Goal: Task Accomplishment & Management: Use online tool/utility

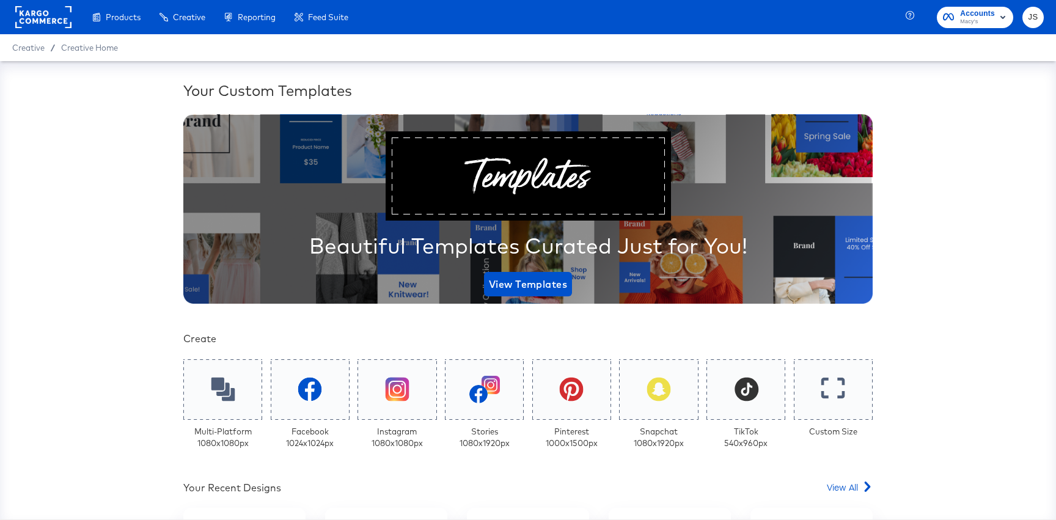
click at [978, 15] on span "Accounts" at bounding box center [977, 13] width 35 height 13
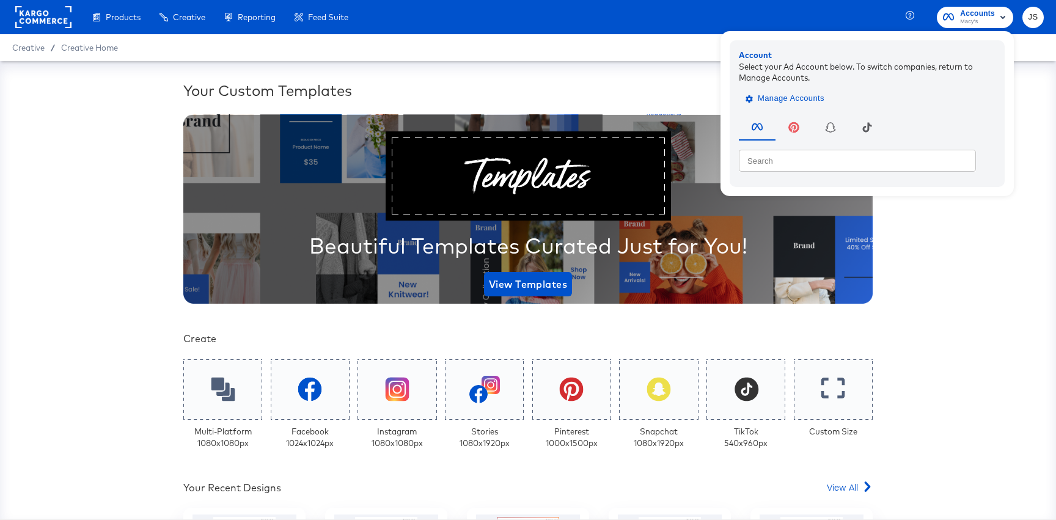
click at [776, 107] on button "Manage Accounts" at bounding box center [786, 98] width 95 height 18
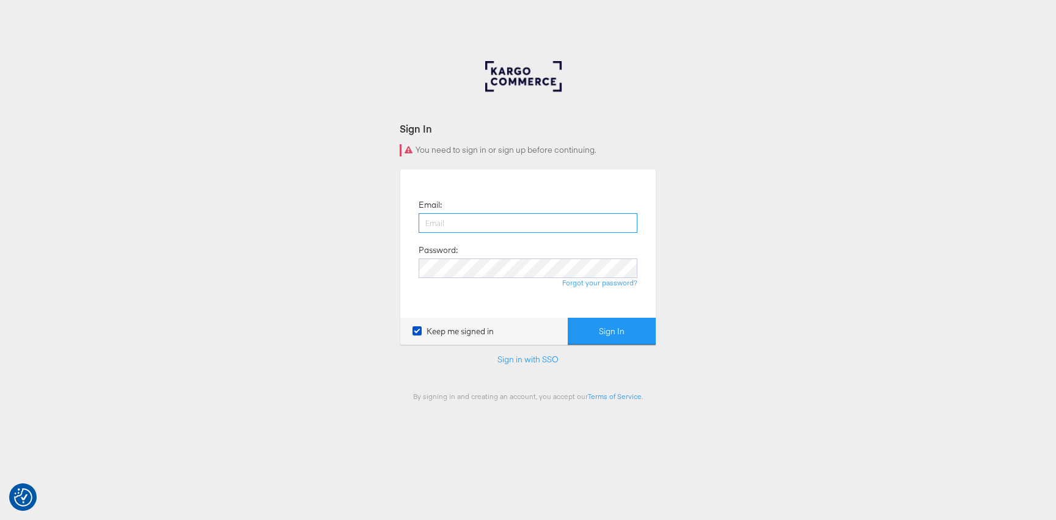
click at [608, 218] on input "email" at bounding box center [528, 223] width 219 height 20
type input "jiana.santos@kargo.com"
click at [559, 258] on div "Email: jiana.santos@kargo.com Password: Forgot your password?" at bounding box center [527, 243] width 237 height 130
click at [568, 318] on button "Sign In" at bounding box center [612, 331] width 88 height 27
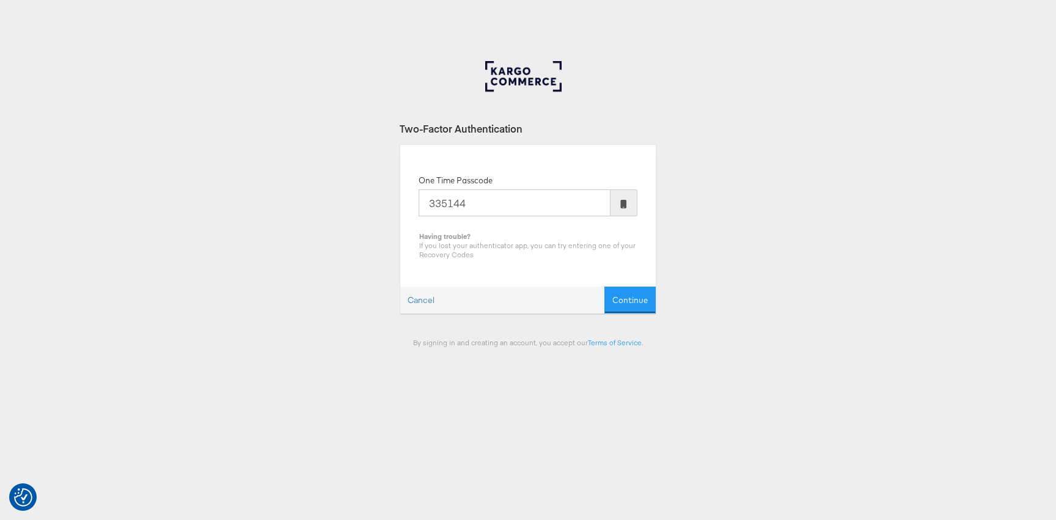
type input "335144"
click at [604, 287] on button "Continue" at bounding box center [629, 300] width 51 height 27
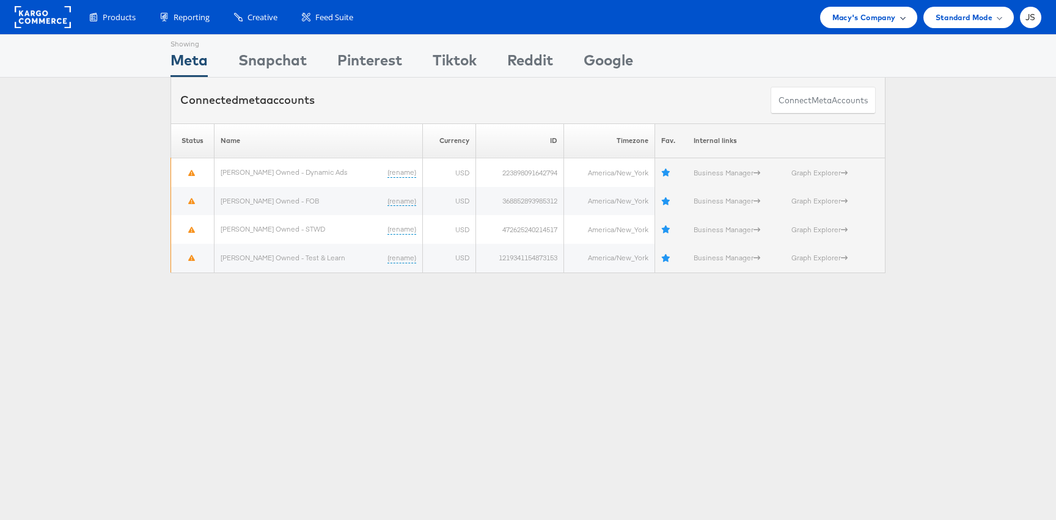
click at [909, 19] on div "Macy's Company" at bounding box center [868, 17] width 97 height 21
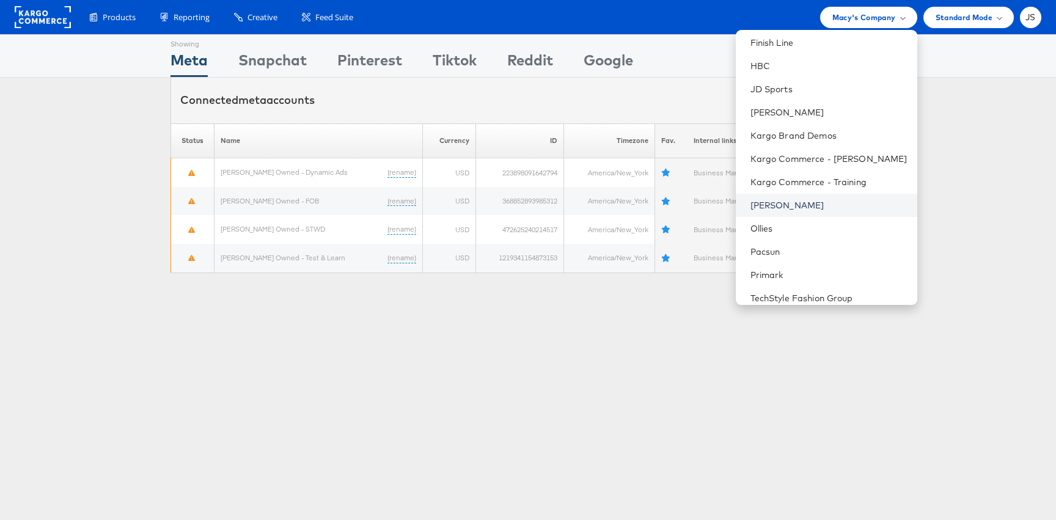
scroll to position [334, 0]
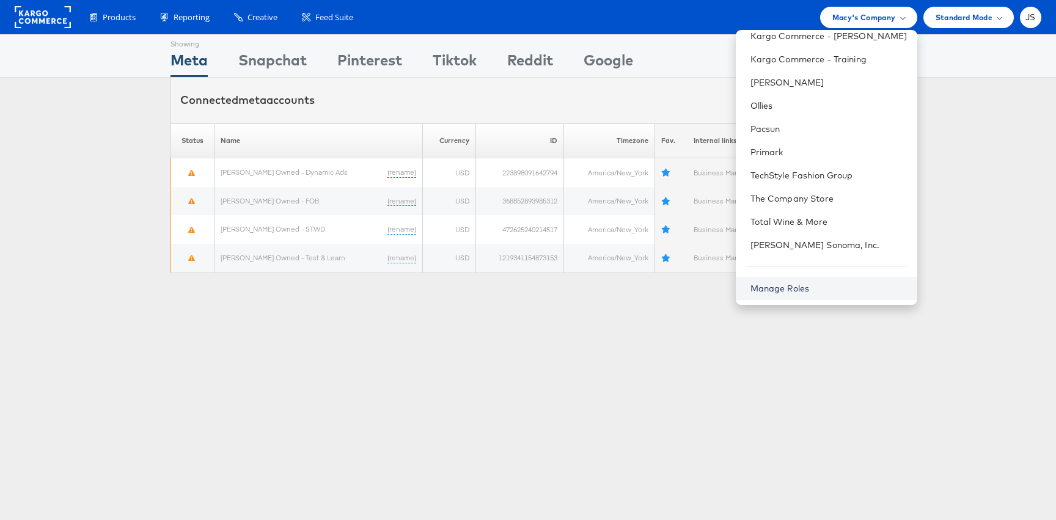
click at [804, 283] on link "Manage Roles" at bounding box center [779, 288] width 59 height 11
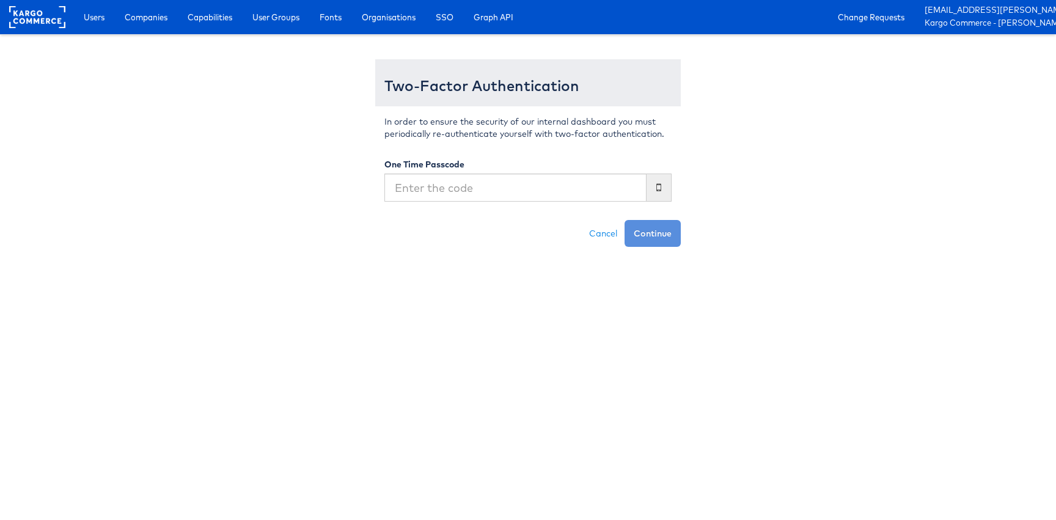
click at [574, 197] on input "text" at bounding box center [515, 188] width 262 height 28
type input "459033"
click at [625, 220] on button "Continue" at bounding box center [653, 233] width 56 height 27
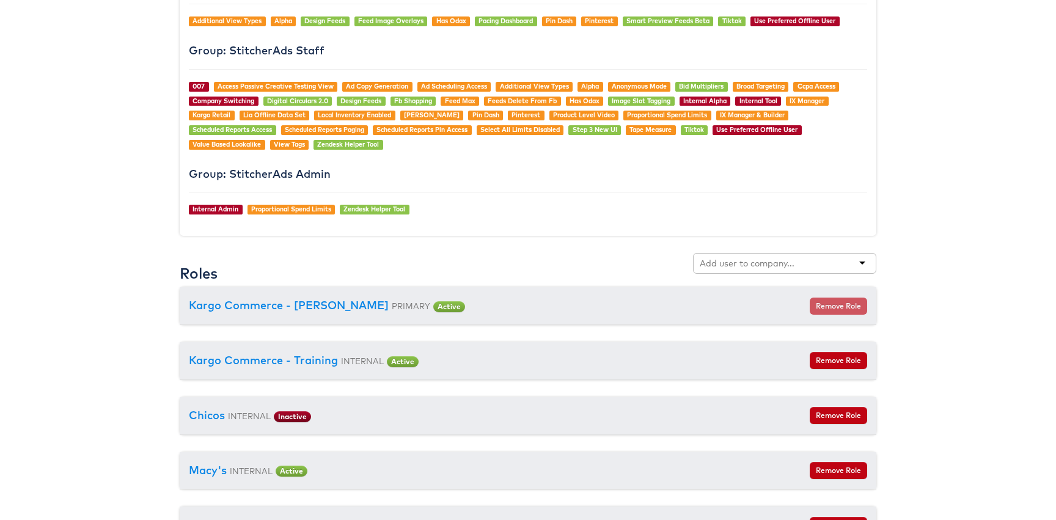
scroll to position [1143, 0]
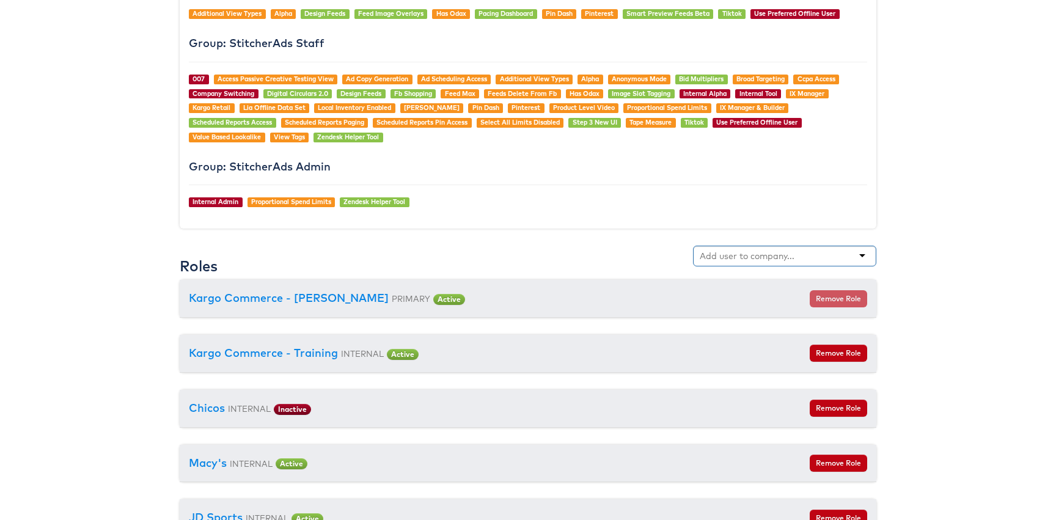
click at [728, 263] on div at bounding box center [784, 256] width 183 height 21
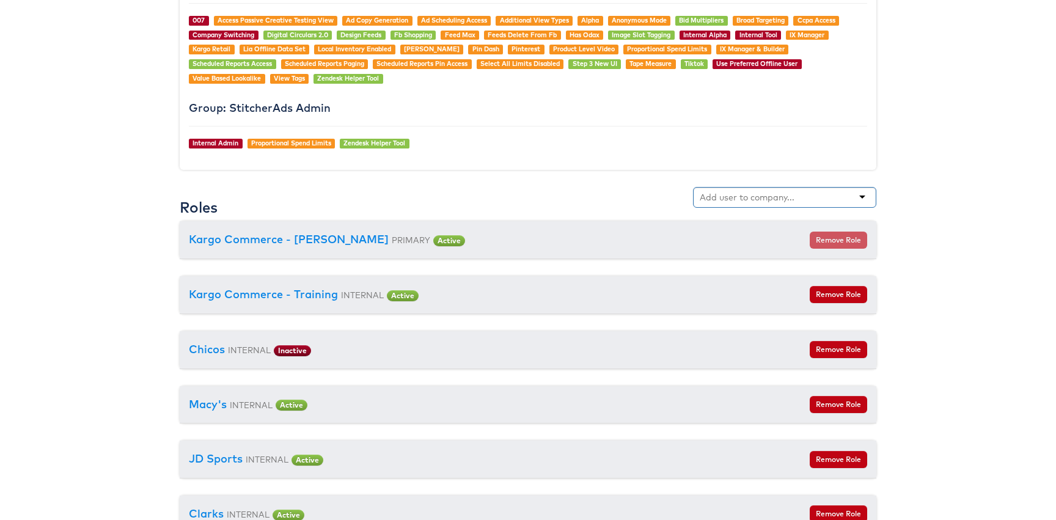
scroll to position [1199, 0]
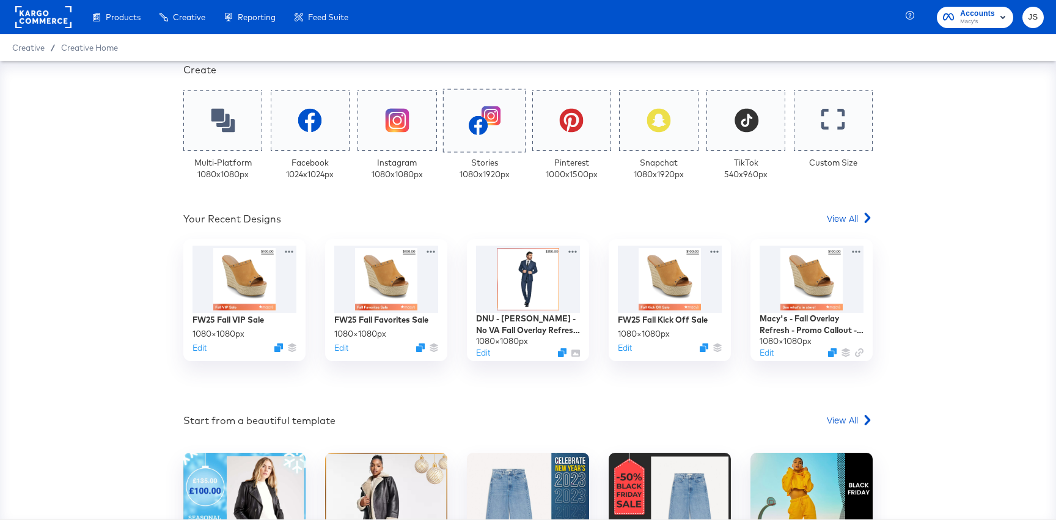
scroll to position [270, 0]
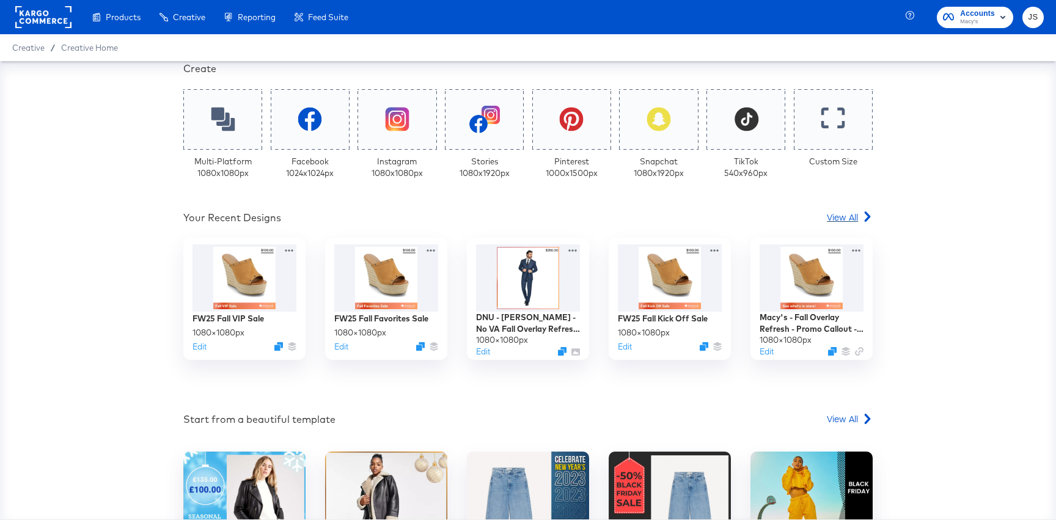
click at [843, 214] on span "View All" at bounding box center [842, 217] width 31 height 12
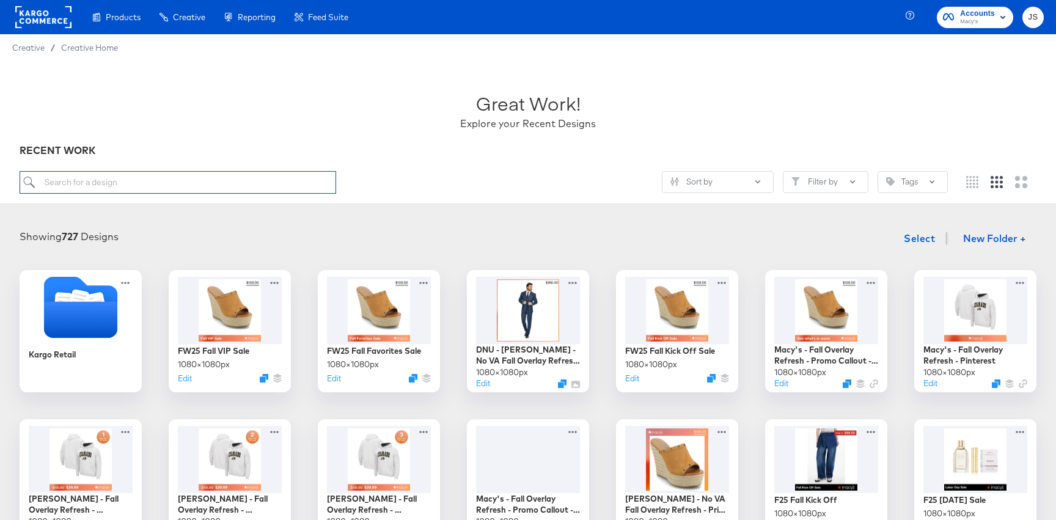
click at [323, 190] on input "search" at bounding box center [178, 182] width 317 height 23
paste input "CP-8286_Macys_Snapchat_Strikethrough"
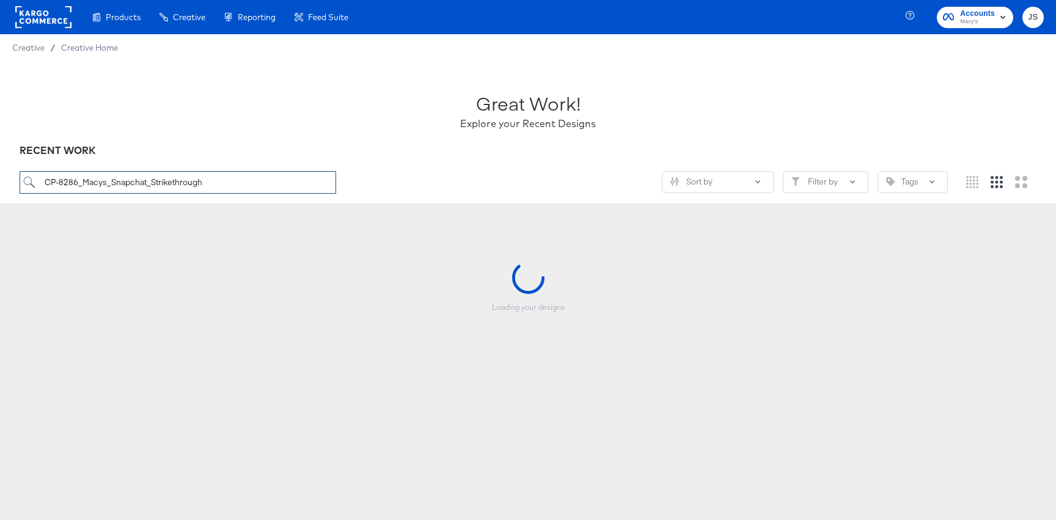
type input "CP-8286_Macys_Snapchat_Strikethrough"
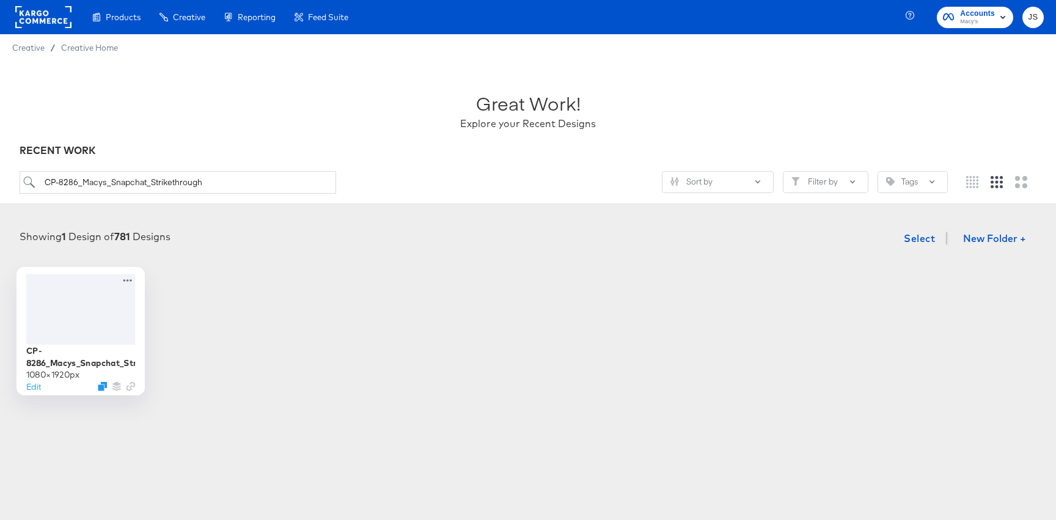
click at [60, 321] on div at bounding box center [80, 309] width 109 height 70
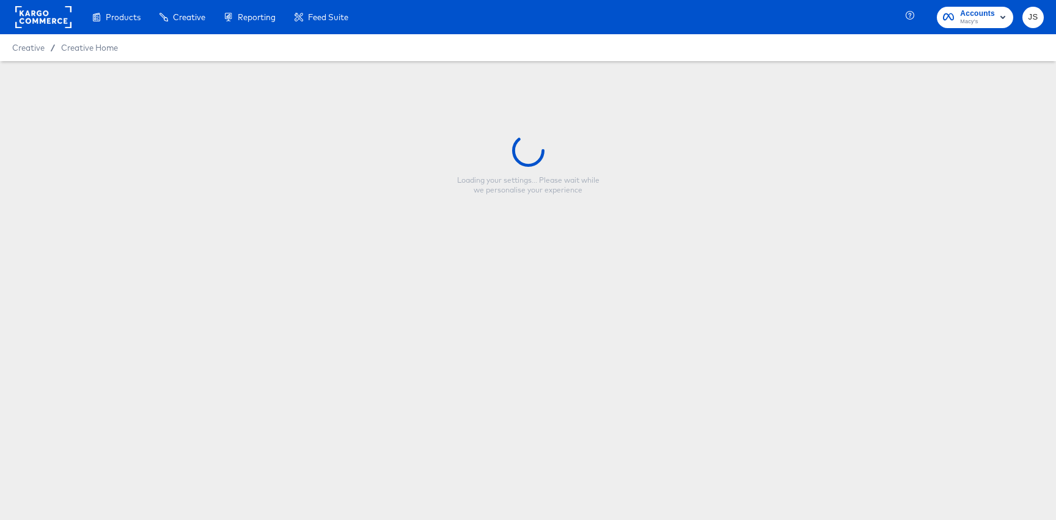
type input "CP-8286_Macys_Snapchat_Strikethrough"
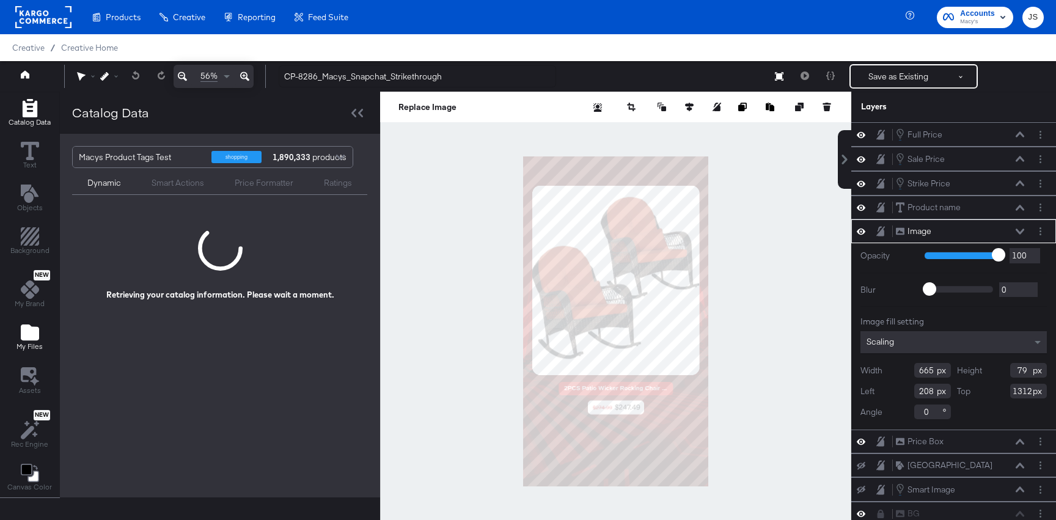
click at [20, 329] on div "My Files" at bounding box center [29, 337] width 26 height 28
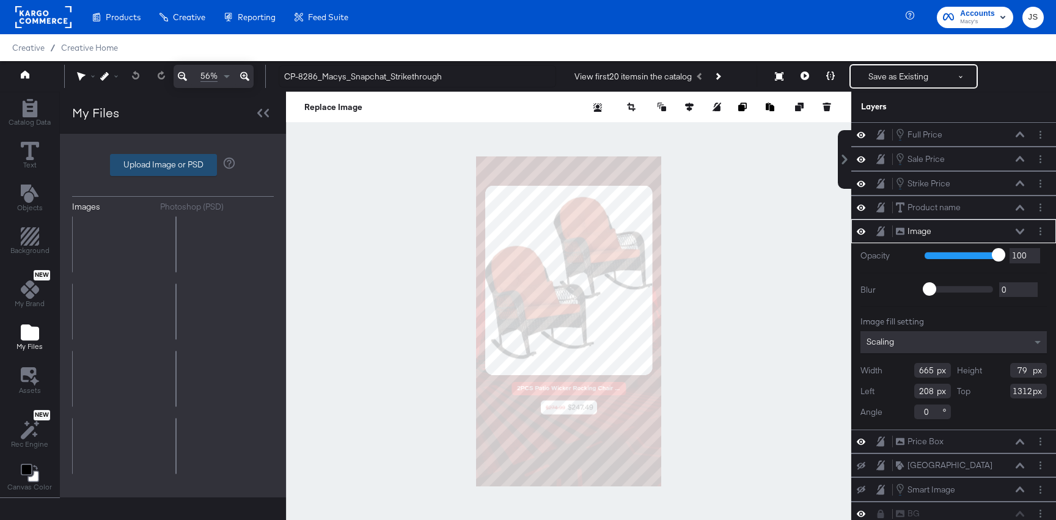
click at [199, 163] on label "Upload Image or PSD" at bounding box center [164, 165] width 106 height 21
click at [173, 165] on input "Upload Image or PSD" at bounding box center [173, 165] width 0 height 0
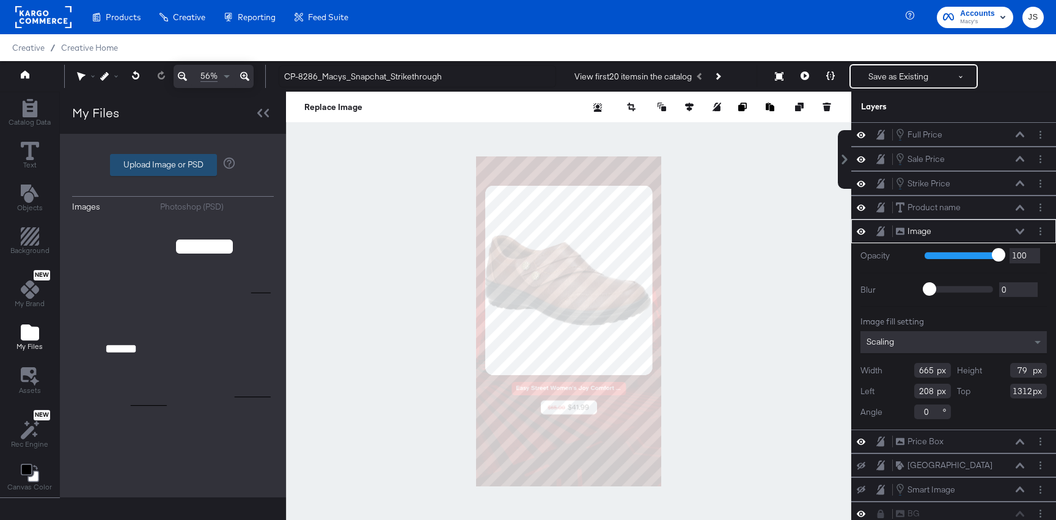
type input "C:\fakepath\CP-23865 Creative Overlay (9_16) Snap.png"
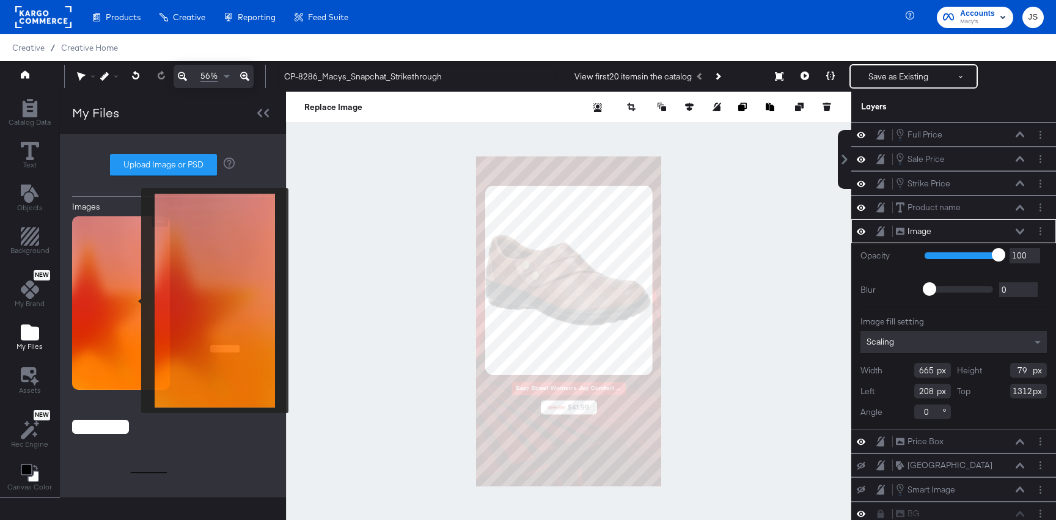
click at [133, 301] on img at bounding box center [121, 303] width 98 height 174
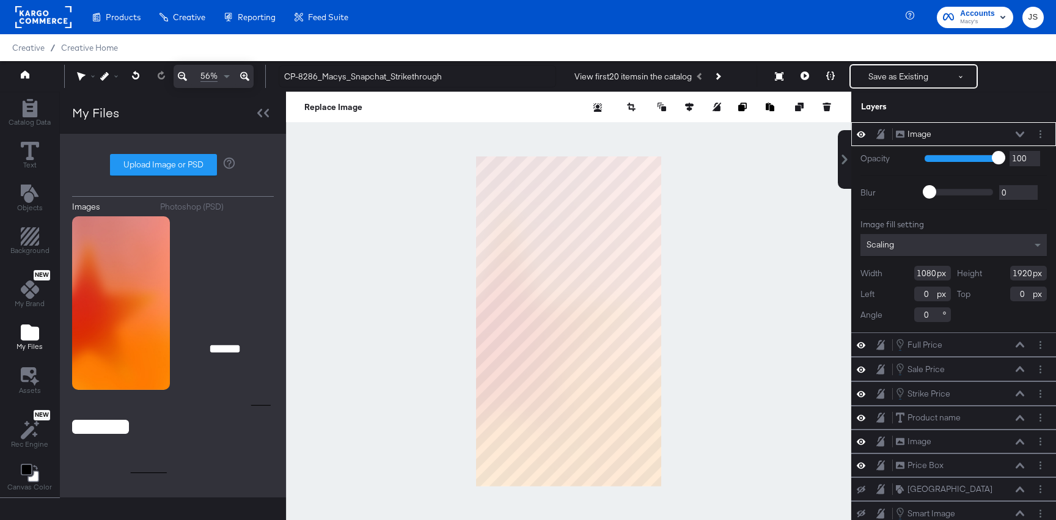
click at [851, 132] on div "Image Image" at bounding box center [953, 134] width 205 height 24
click at [859, 132] on icon at bounding box center [861, 134] width 9 height 10
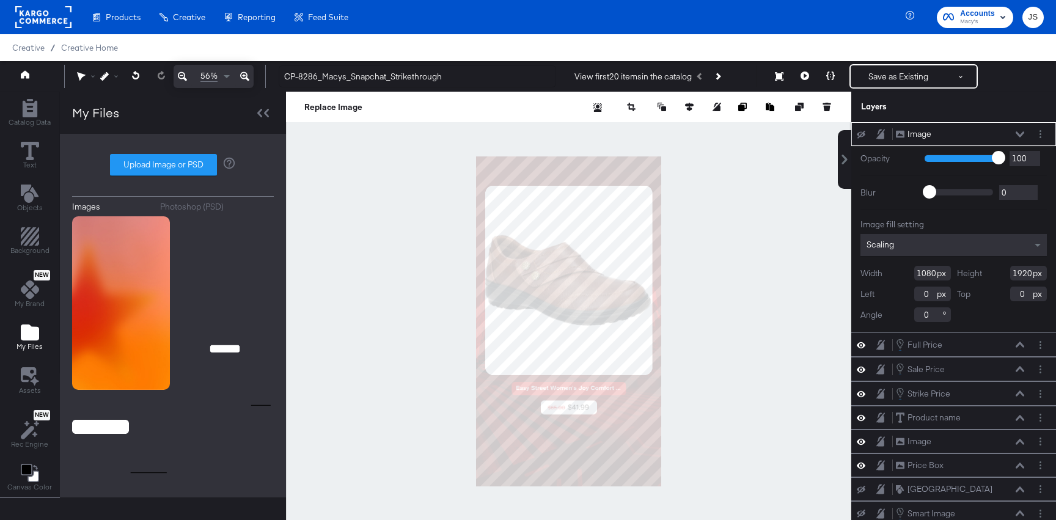
click at [1017, 135] on icon at bounding box center [1020, 134] width 9 height 6
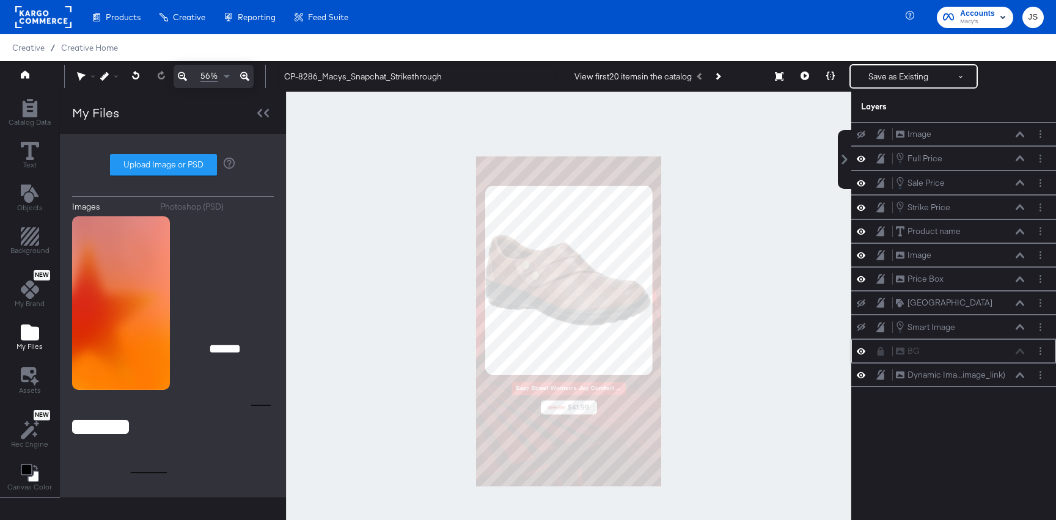
click at [863, 352] on icon at bounding box center [861, 351] width 9 height 10
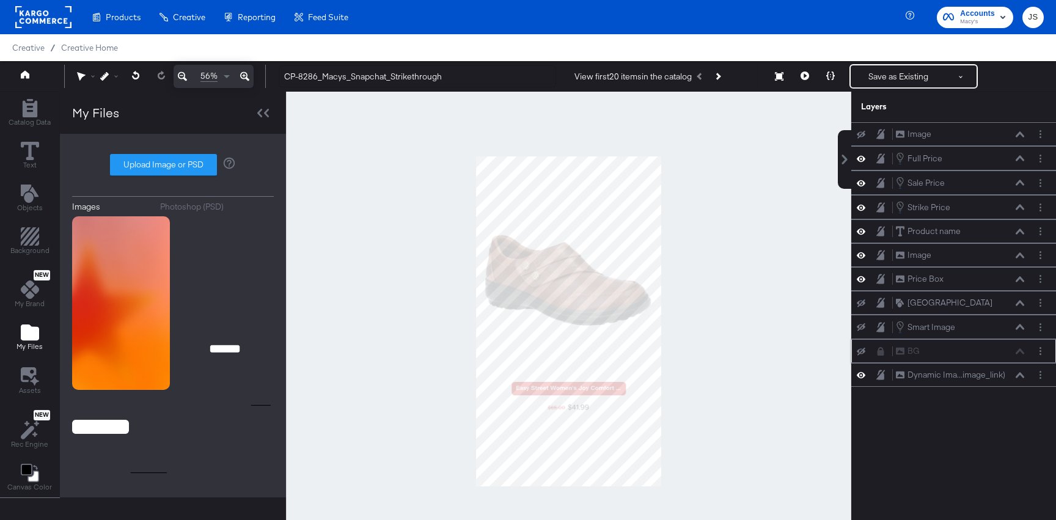
click at [863, 352] on icon at bounding box center [861, 352] width 9 height 8
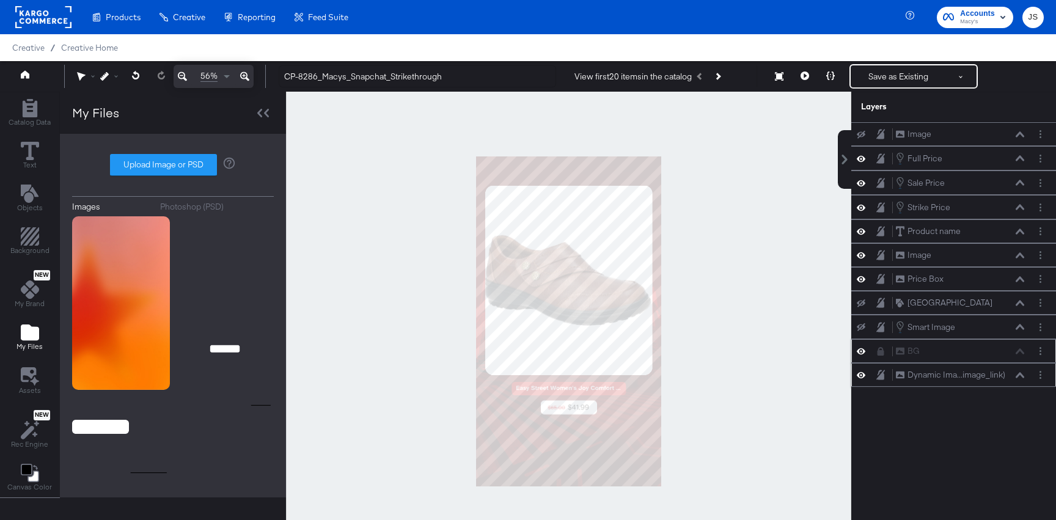
click at [861, 375] on icon at bounding box center [861, 375] width 9 height 6
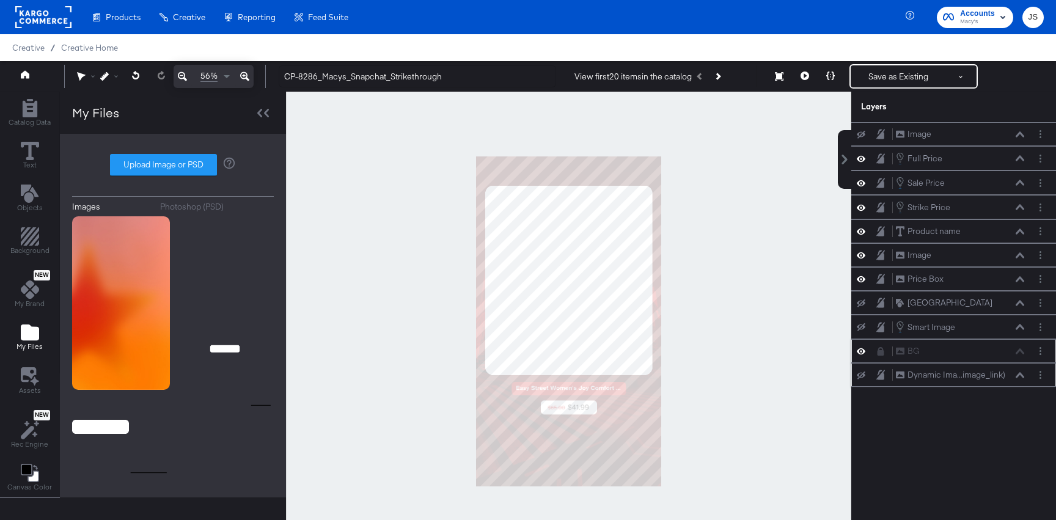
click at [861, 375] on icon at bounding box center [861, 375] width 9 height 8
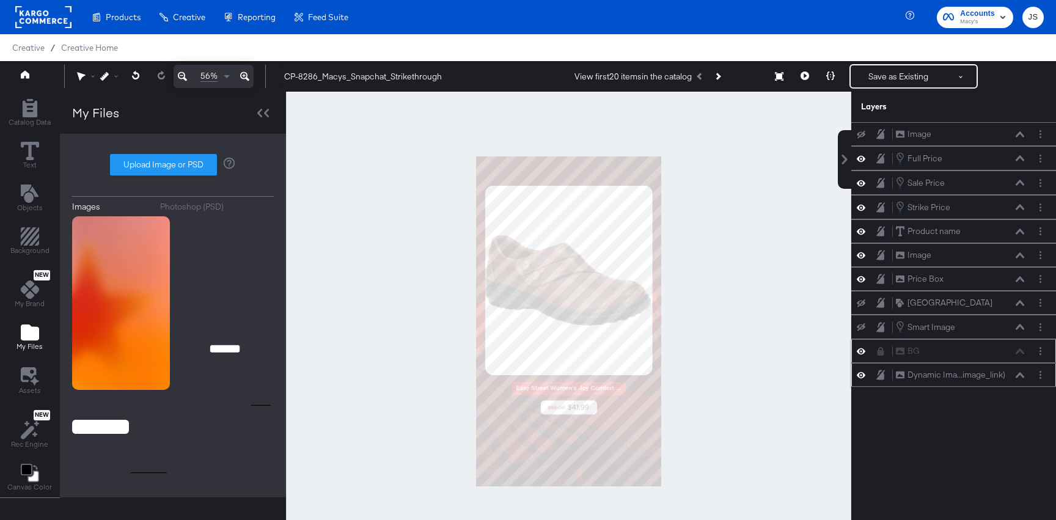
click at [861, 375] on icon at bounding box center [861, 375] width 9 height 6
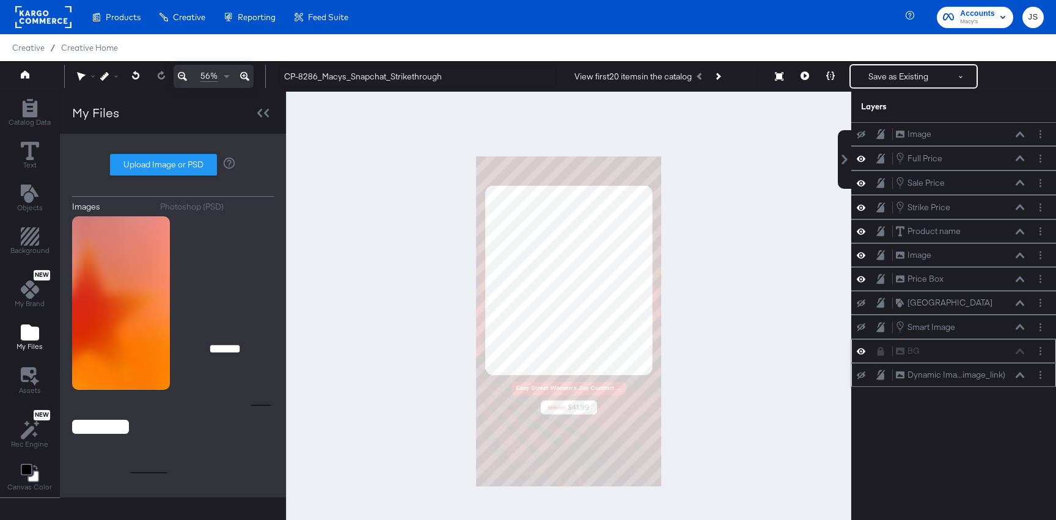
click at [861, 375] on icon at bounding box center [861, 375] width 9 height 8
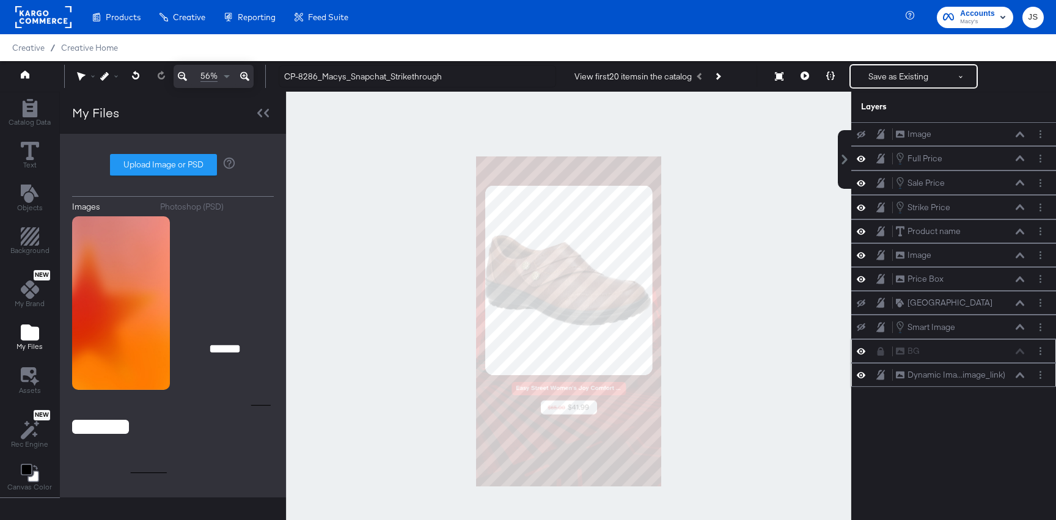
click at [861, 375] on icon at bounding box center [861, 375] width 9 height 6
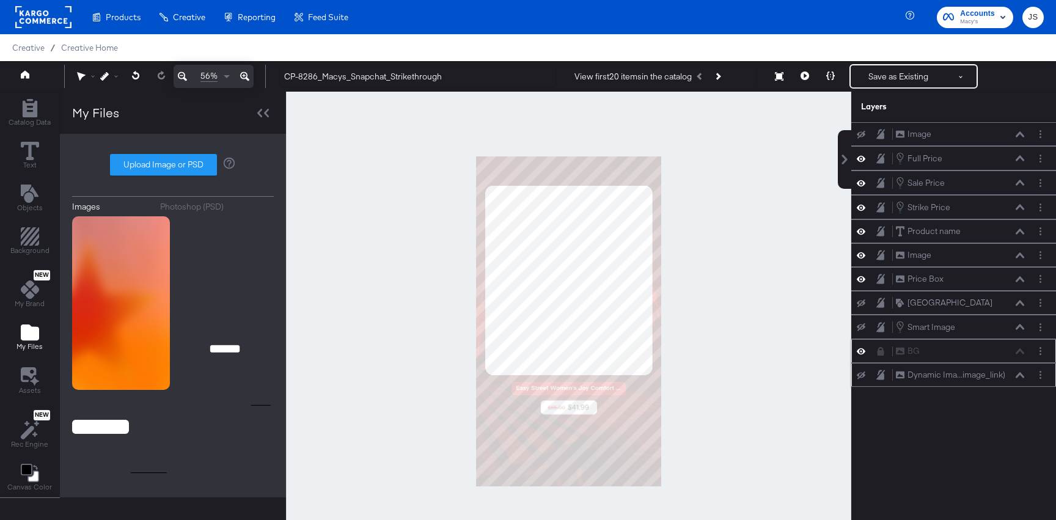
click at [862, 349] on icon at bounding box center [861, 351] width 9 height 6
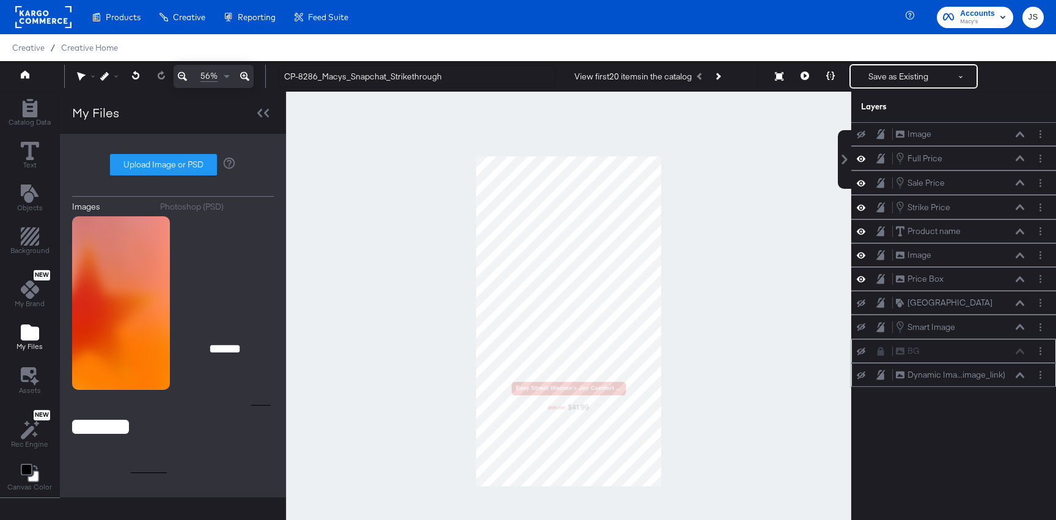
click at [862, 349] on icon at bounding box center [861, 352] width 9 height 8
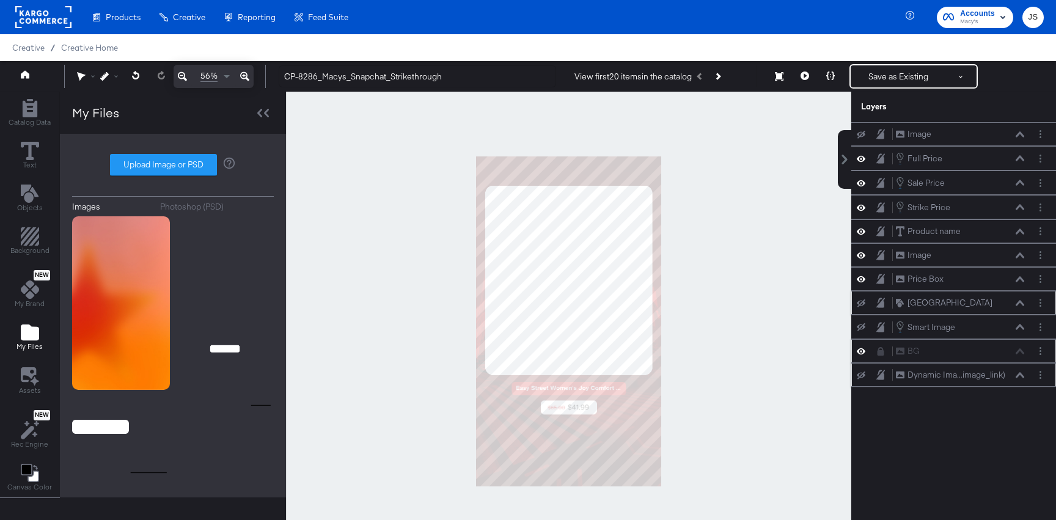
click at [862, 301] on icon at bounding box center [861, 303] width 9 height 8
click at [862, 301] on icon at bounding box center [861, 303] width 9 height 6
click at [863, 349] on icon at bounding box center [861, 351] width 9 height 6
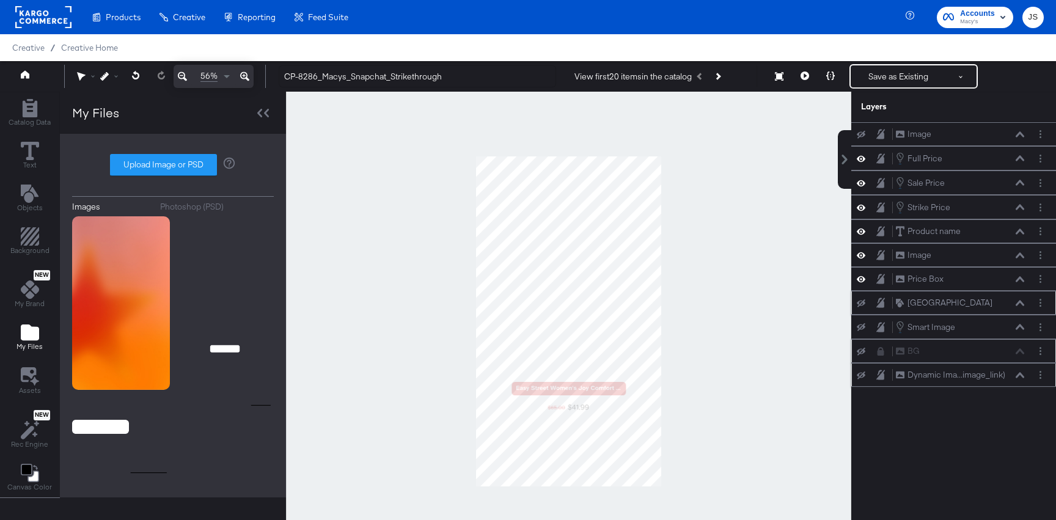
click at [863, 349] on icon at bounding box center [861, 352] width 9 height 8
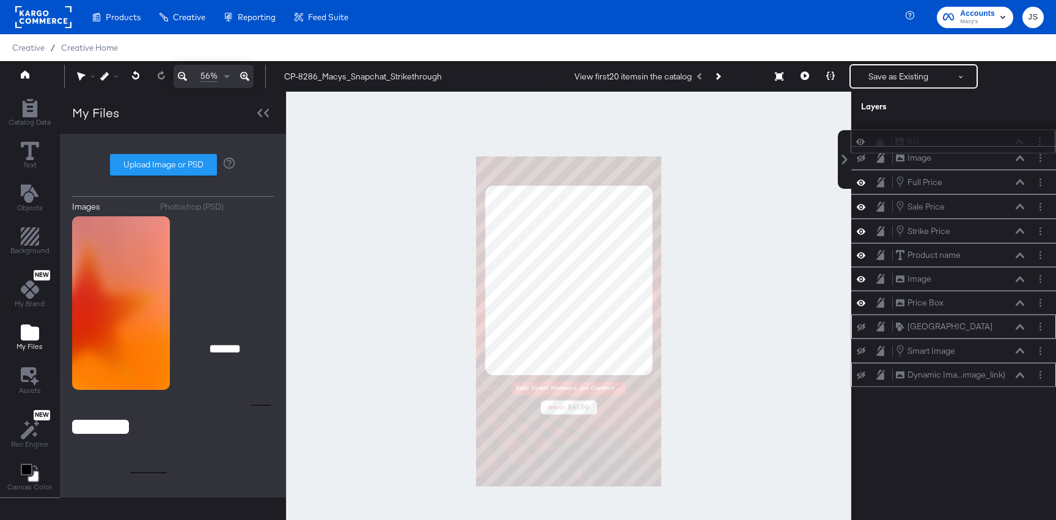
drag, startPoint x: 961, startPoint y: 354, endPoint x: 961, endPoint y: 139, distance: 215.1
click at [960, 138] on div "BG BG" at bounding box center [960, 141] width 130 height 13
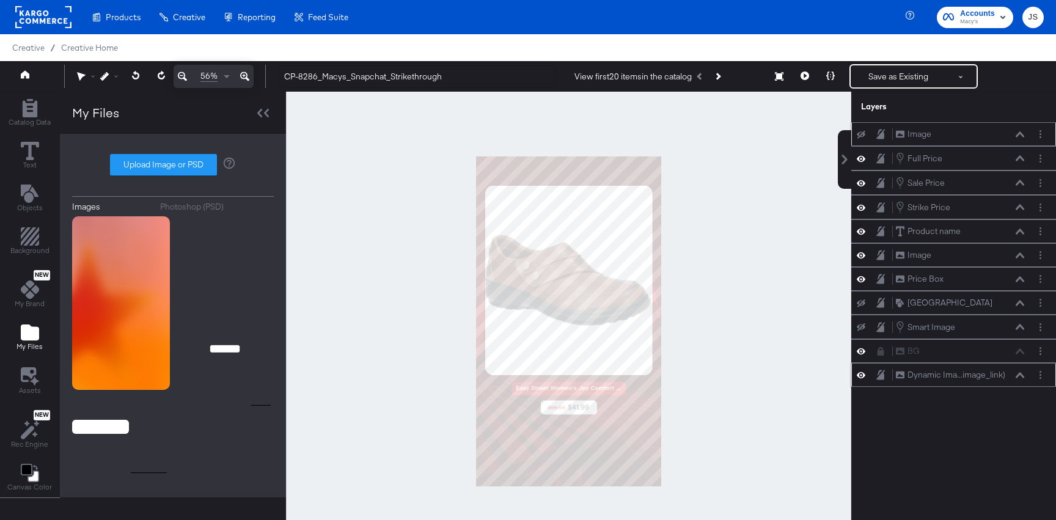
click at [863, 138] on button at bounding box center [861, 135] width 10 height 10
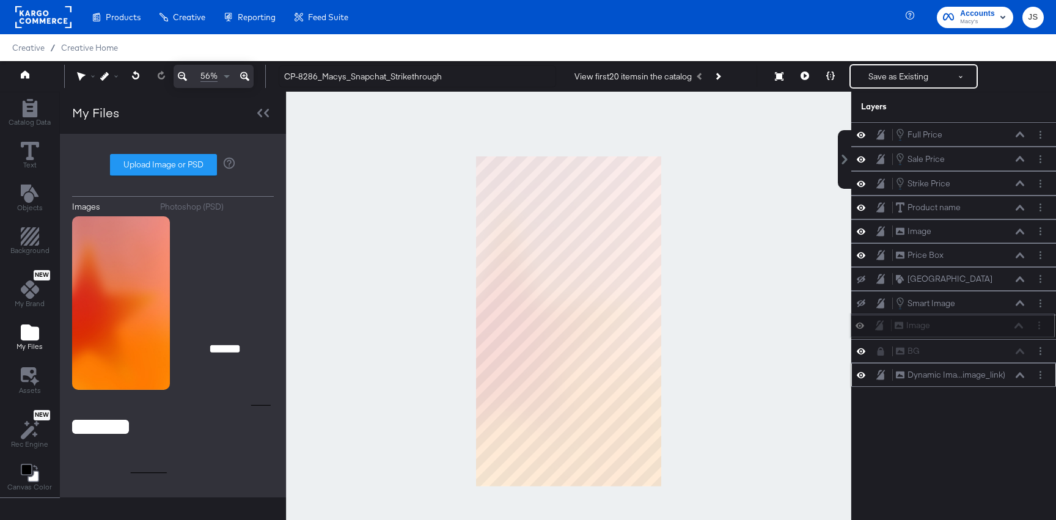
drag, startPoint x: 966, startPoint y: 134, endPoint x: 965, endPoint y: 332, distance: 198.0
click at [965, 332] on div "Image Image Full Price Full Price Sale Price Sale Price Strike Price Strike Pri…" at bounding box center [953, 254] width 205 height 265
drag, startPoint x: 962, startPoint y: 332, endPoint x: 961, endPoint y: 358, distance: 26.3
click at [961, 358] on div "Full Price Full Price Sale Price Sale Price Strike Price Strike Price Product n…" at bounding box center [953, 254] width 205 height 265
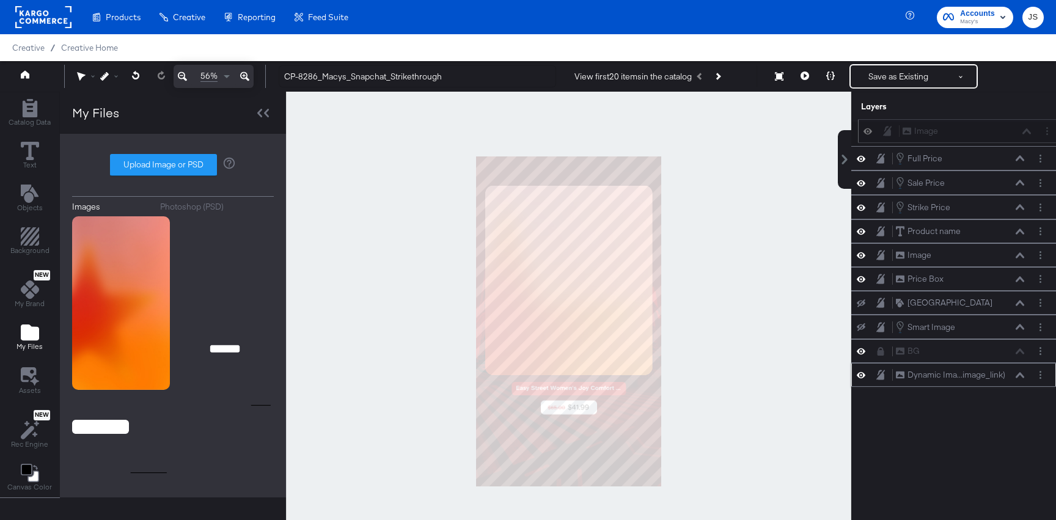
drag, startPoint x: 961, startPoint y: 358, endPoint x: 967, endPoint y: 127, distance: 231.1
click at [967, 126] on div "Image Image" at bounding box center [960, 131] width 205 height 24
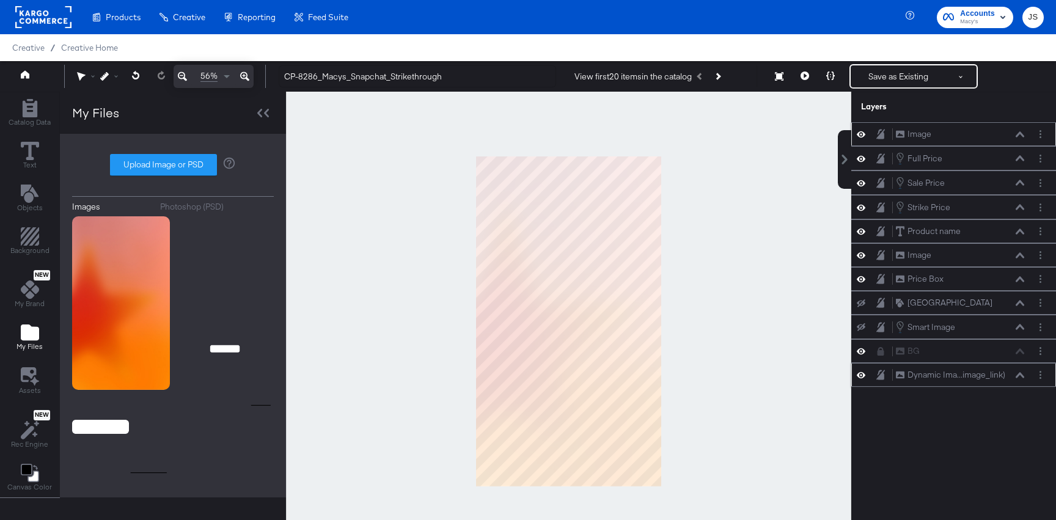
click at [868, 142] on div "Image Image" at bounding box center [953, 134] width 205 height 24
click at [863, 133] on icon at bounding box center [861, 134] width 9 height 10
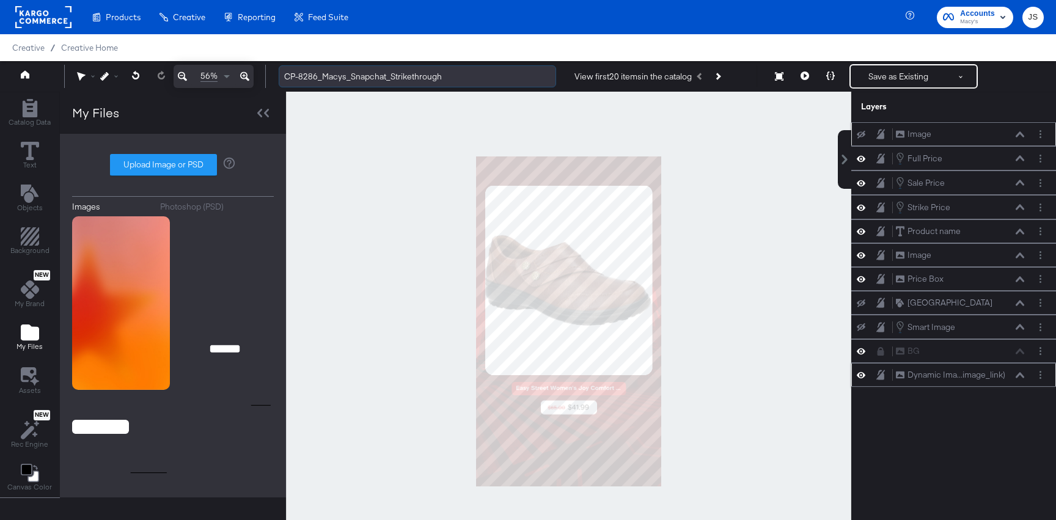
drag, startPoint x: 316, startPoint y: 71, endPoint x: 282, endPoint y: 71, distance: 34.2
click at [282, 71] on input "CP-8286_Macys_Snapchat_Strikethrough" at bounding box center [417, 76] width 277 height 23
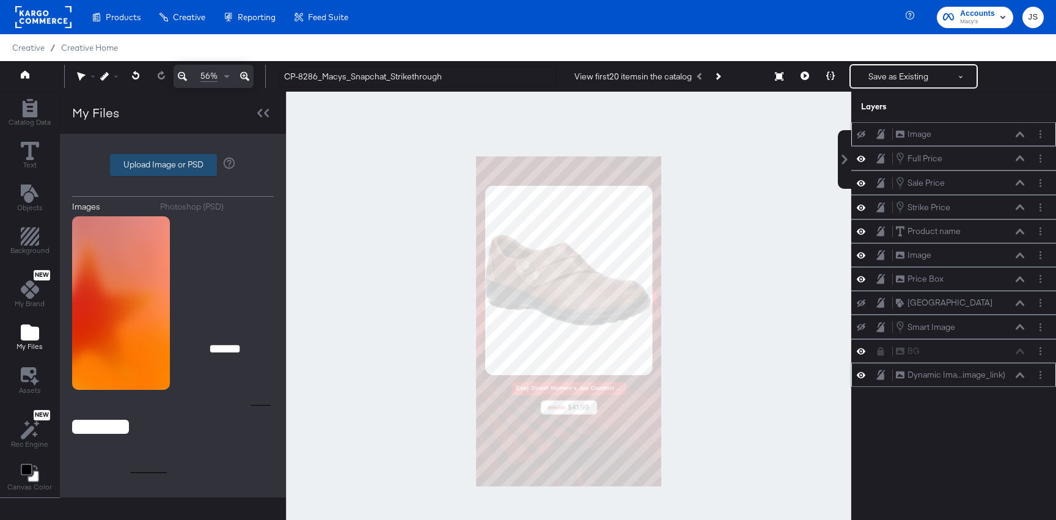
click at [207, 158] on label "Upload Image or PSD" at bounding box center [164, 165] width 106 height 21
click at [173, 165] on input "Upload Image or PSD" at bounding box center [173, 165] width 0 height 0
type input "C:\fakepath\Frame.png"
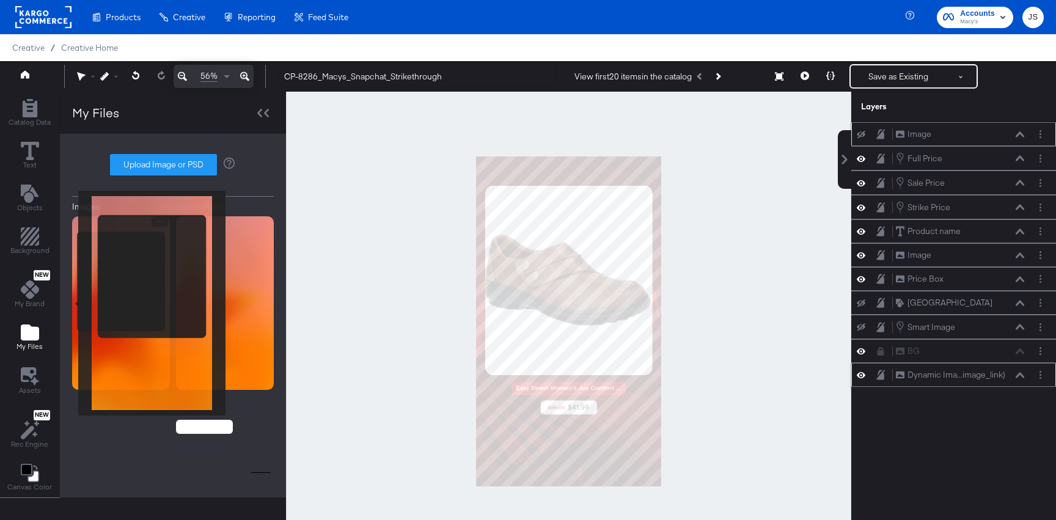
click at [103, 288] on img at bounding box center [121, 303] width 98 height 174
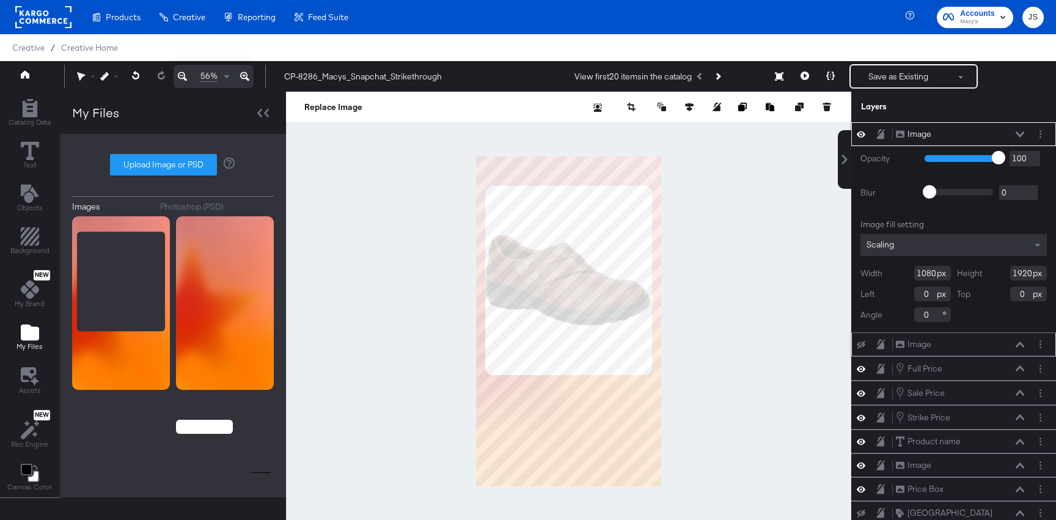
click at [1018, 133] on icon at bounding box center [1020, 133] width 9 height 5
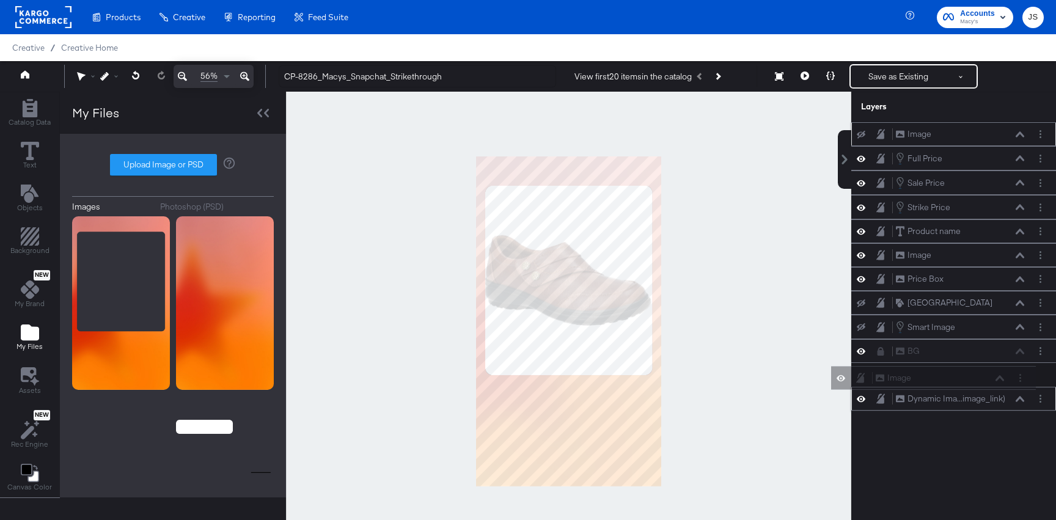
drag, startPoint x: 1008, startPoint y: 134, endPoint x: 988, endPoint y: 386, distance: 252.6
click at [988, 386] on div "Image Image Image Image Full Price Full Price Sale Price Sale Price Strike Pric…" at bounding box center [953, 266] width 205 height 288
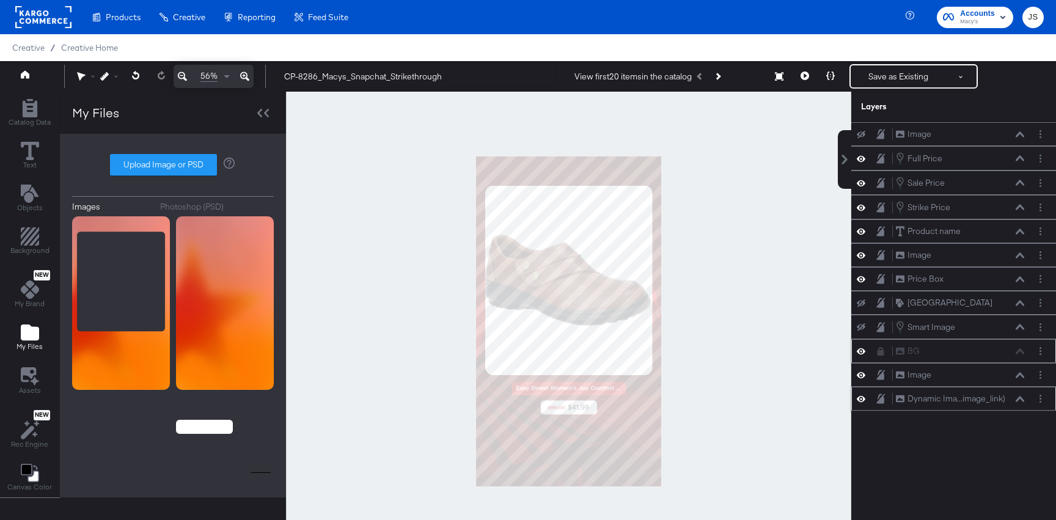
drag, startPoint x: 920, startPoint y: 380, endPoint x: 919, endPoint y: 346, distance: 33.6
click at [919, 346] on div "Image Image Full Price Full Price Sale Price Sale Price Strike Price Strike Pri…" at bounding box center [953, 266] width 205 height 288
drag, startPoint x: 959, startPoint y: 376, endPoint x: 959, endPoint y: 346, distance: 29.9
click at [959, 346] on div "Image Image" at bounding box center [960, 349] width 130 height 13
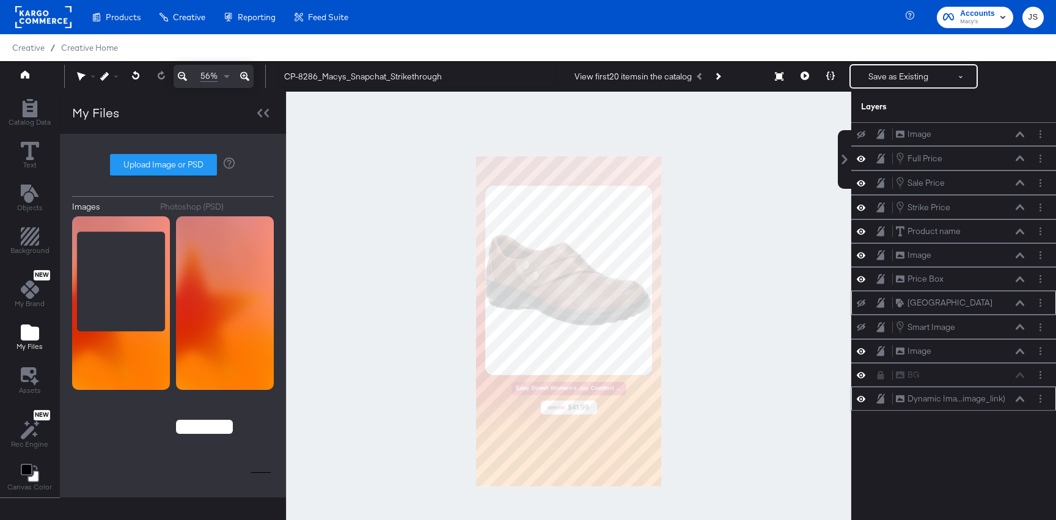
click at [861, 302] on icon at bounding box center [861, 303] width 9 height 8
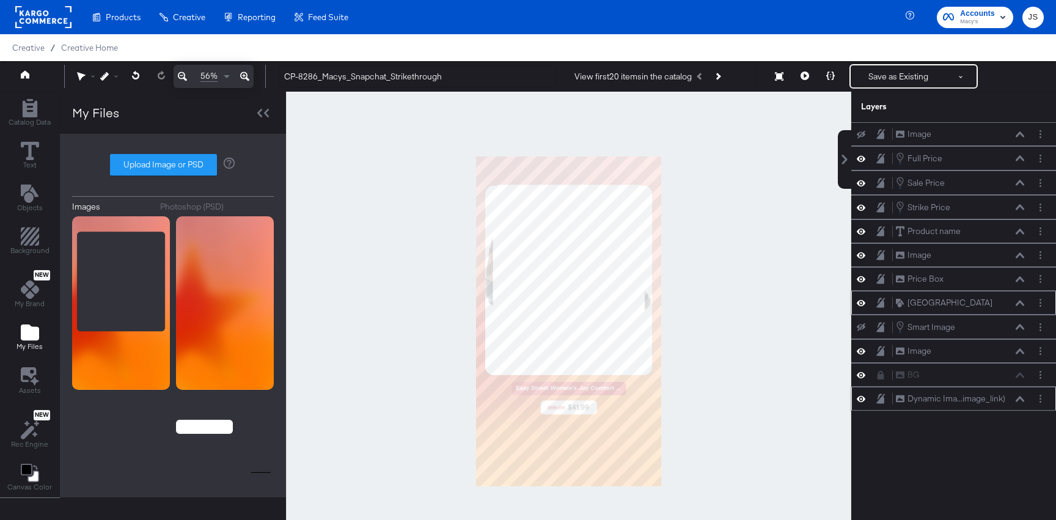
click at [861, 302] on icon at bounding box center [861, 303] width 9 height 6
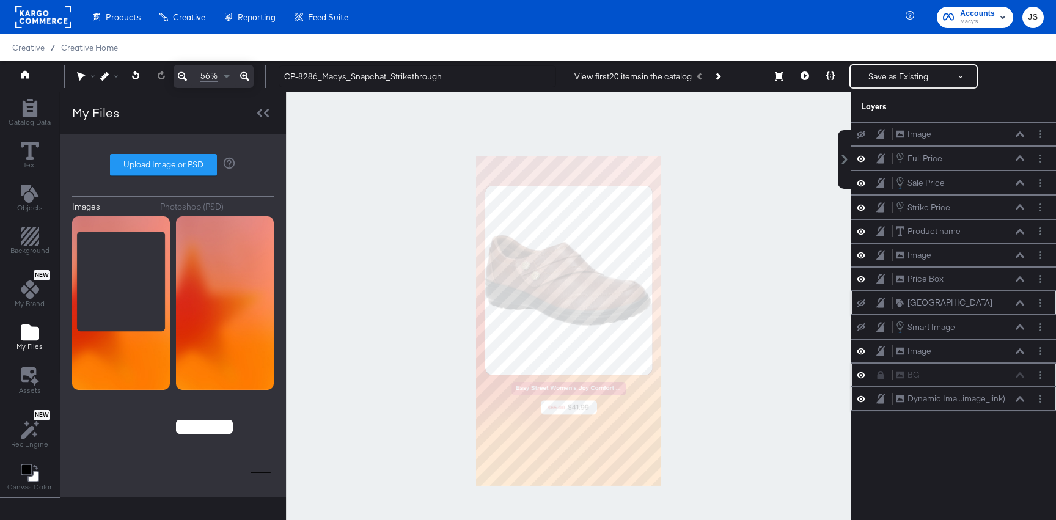
click at [860, 375] on icon at bounding box center [861, 375] width 9 height 10
click at [810, 75] on button at bounding box center [805, 76] width 26 height 24
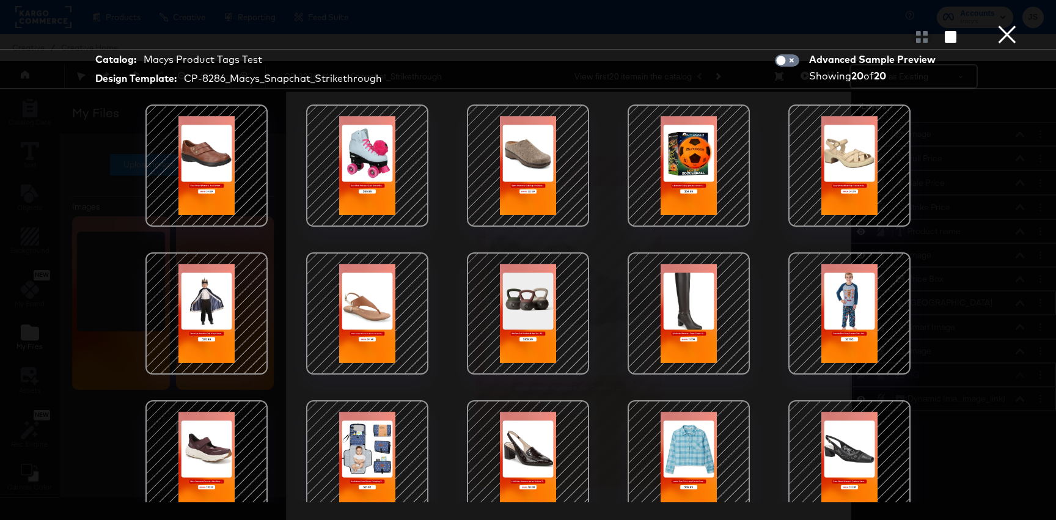
click at [1014, 24] on button "×" at bounding box center [1007, 12] width 24 height 24
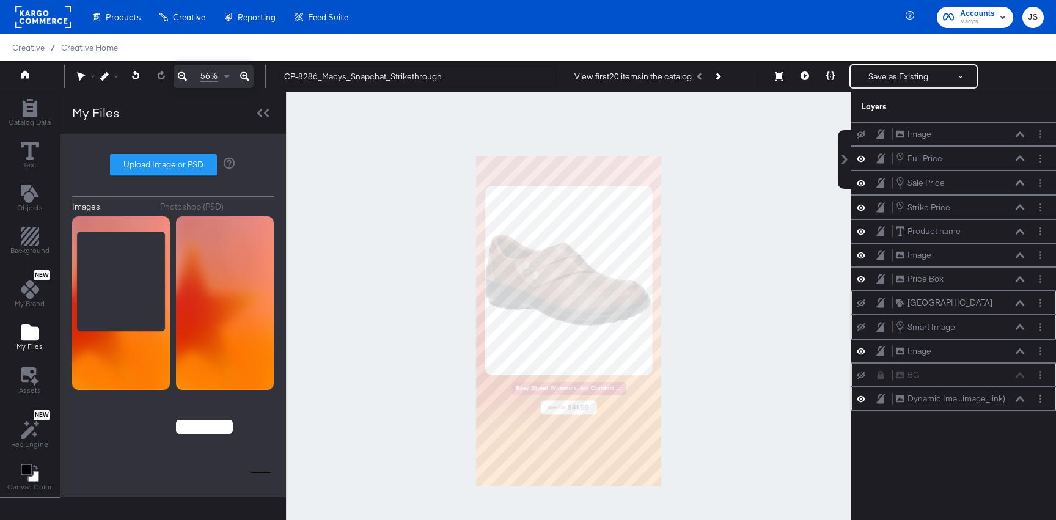
click at [862, 328] on icon at bounding box center [861, 327] width 9 height 8
click at [862, 328] on icon at bounding box center [861, 327] width 9 height 10
click at [862, 328] on icon at bounding box center [861, 327] width 9 height 8
click at [862, 328] on icon at bounding box center [861, 327] width 9 height 10
click at [865, 399] on icon at bounding box center [861, 399] width 9 height 6
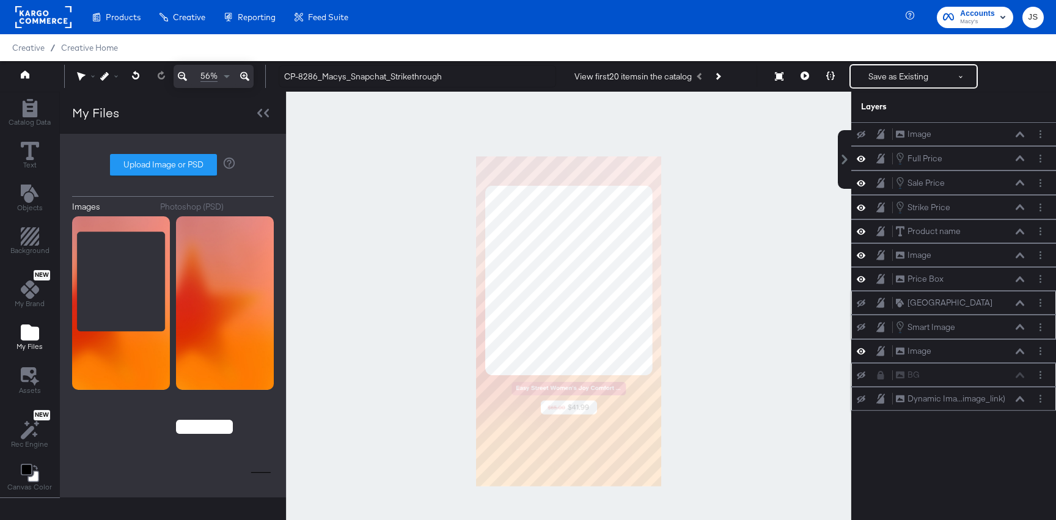
click at [865, 399] on icon at bounding box center [861, 399] width 9 height 8
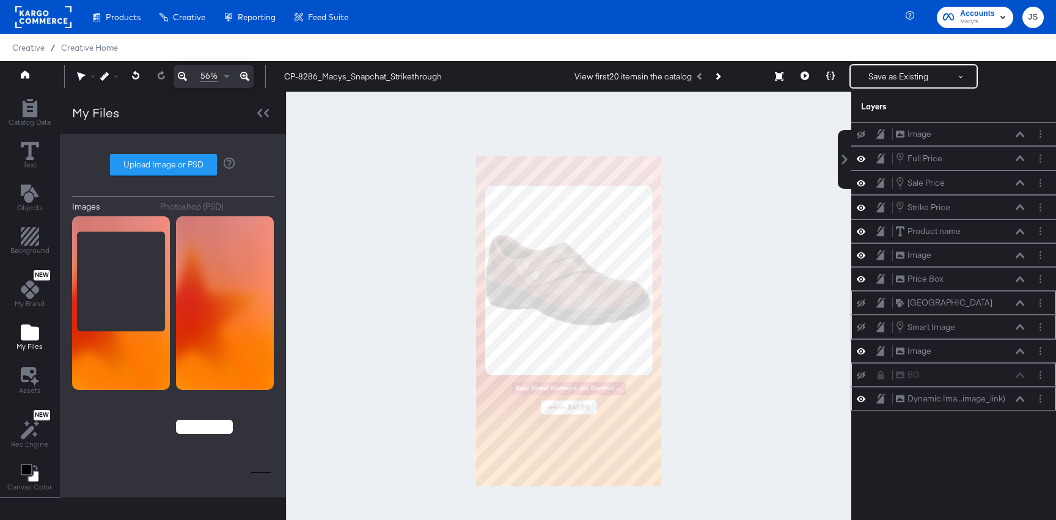
click at [1021, 398] on icon at bounding box center [1020, 398] width 9 height 5
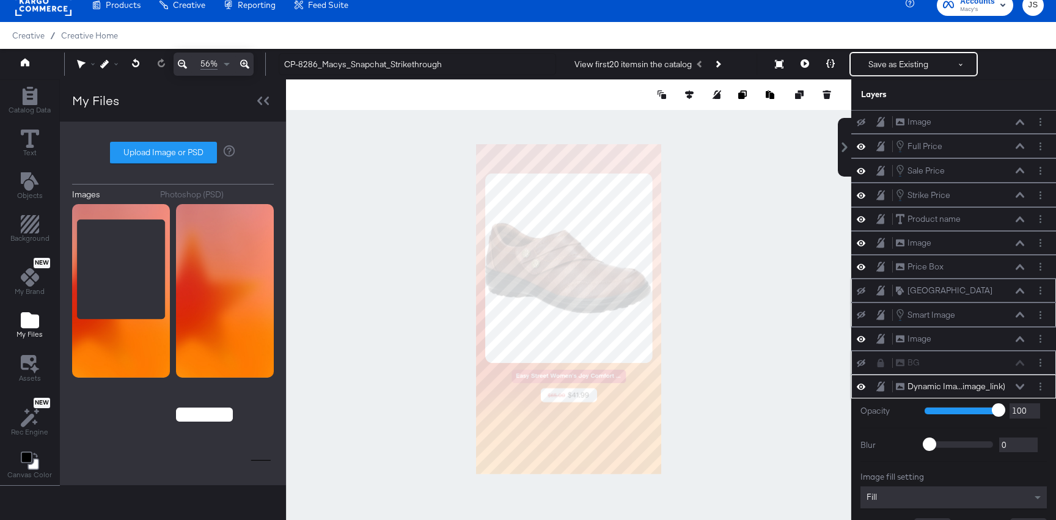
scroll to position [65, 0]
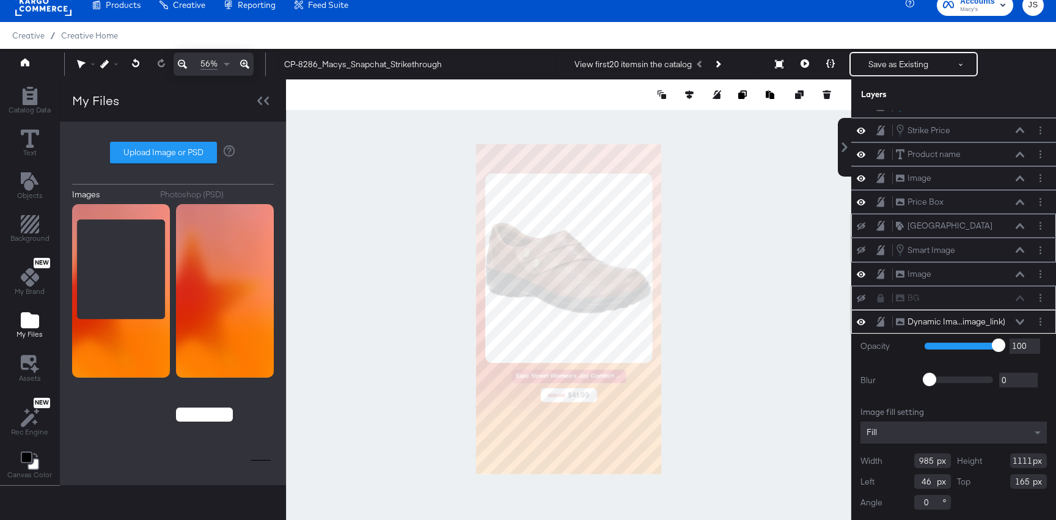
type input "47"
click at [736, 313] on div at bounding box center [568, 309] width 565 height 460
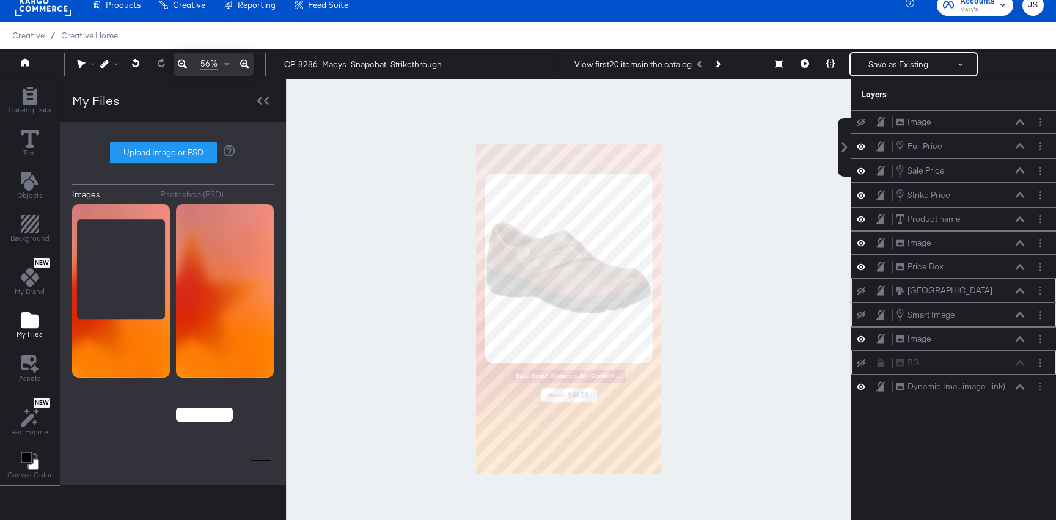
click at [862, 361] on icon at bounding box center [861, 363] width 9 height 8
click at [862, 361] on icon at bounding box center [861, 363] width 9 height 6
click at [805, 67] on icon at bounding box center [805, 63] width 9 height 9
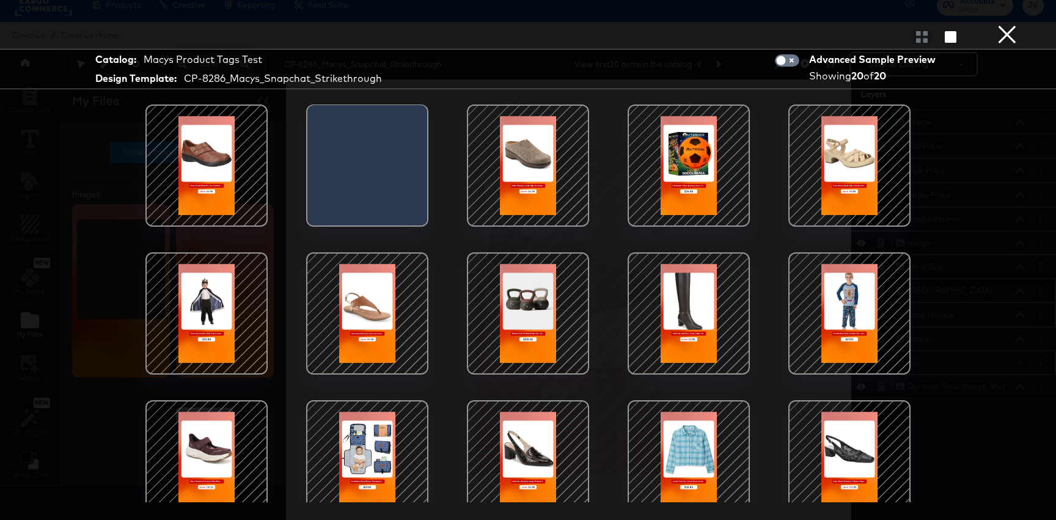
click at [697, 323] on div at bounding box center [689, 314] width 104 height 104
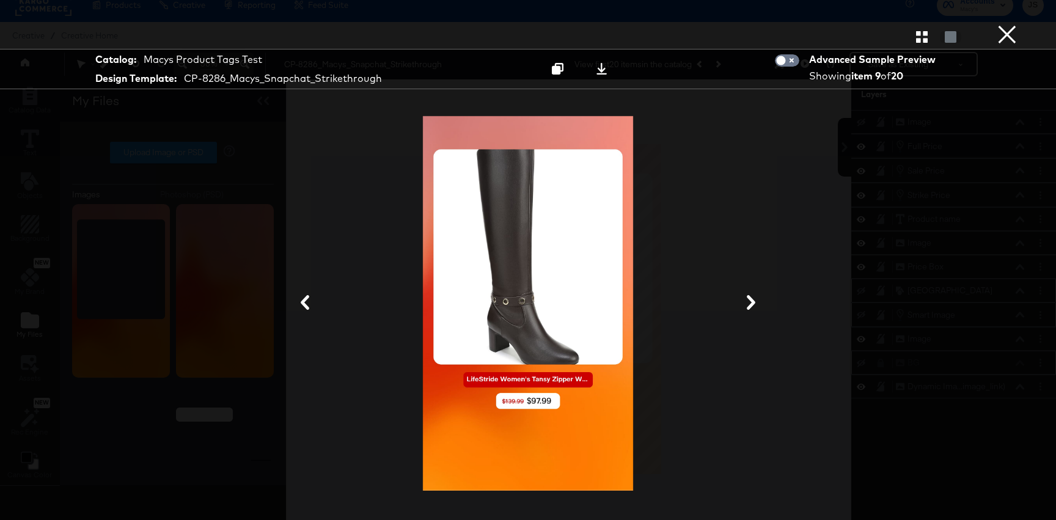
click at [1000, 24] on button "×" at bounding box center [1007, 12] width 24 height 24
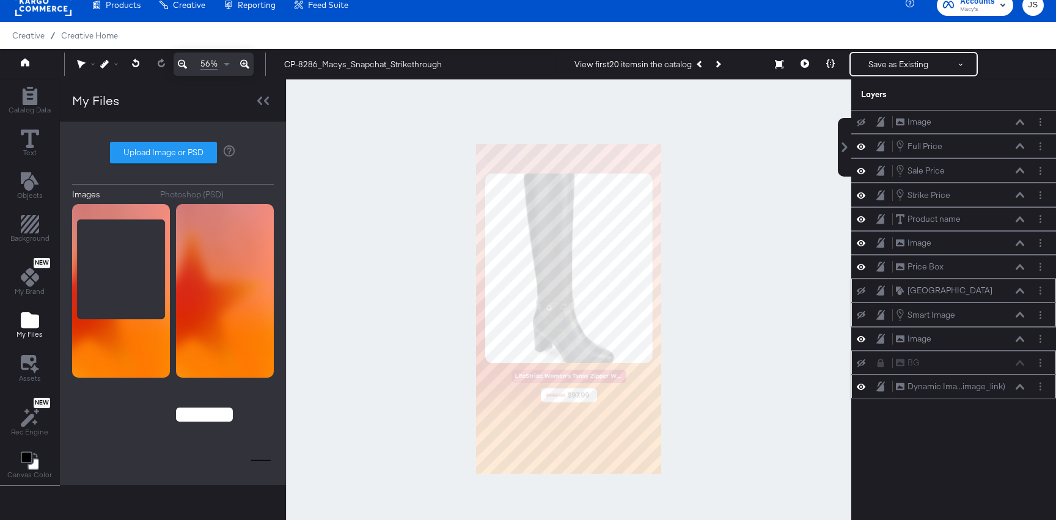
click at [1018, 386] on icon at bounding box center [1020, 387] width 9 height 6
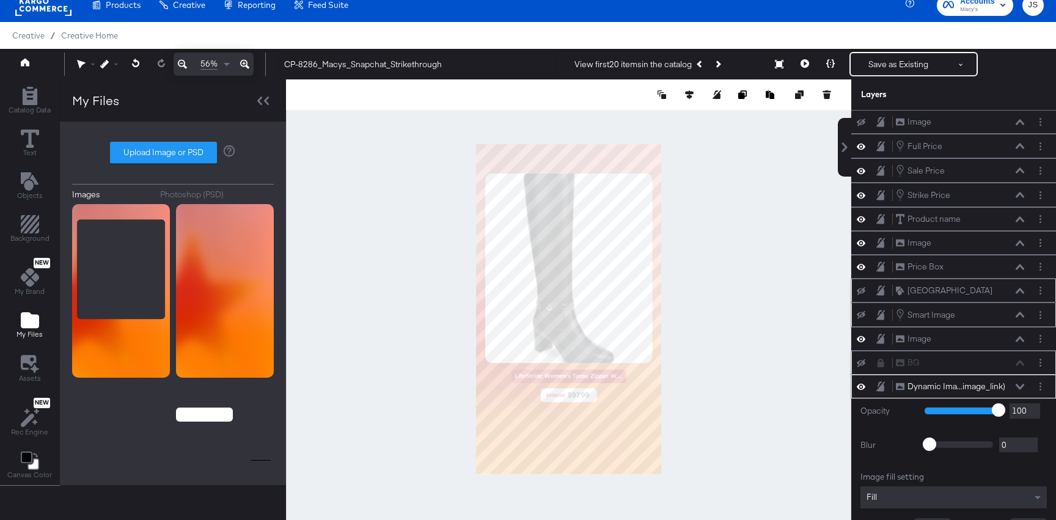
scroll to position [65, 0]
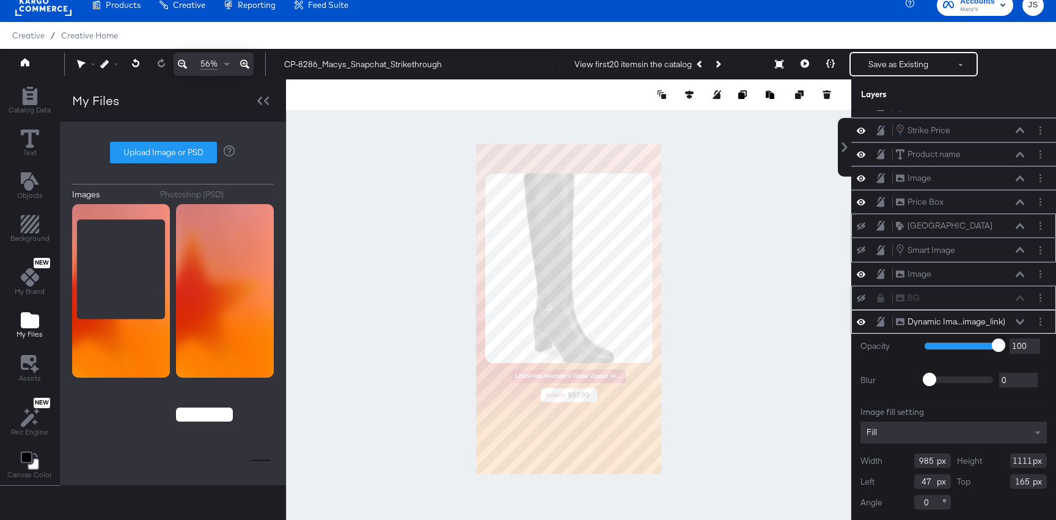
click at [973, 434] on div "Fill" at bounding box center [953, 433] width 186 height 22
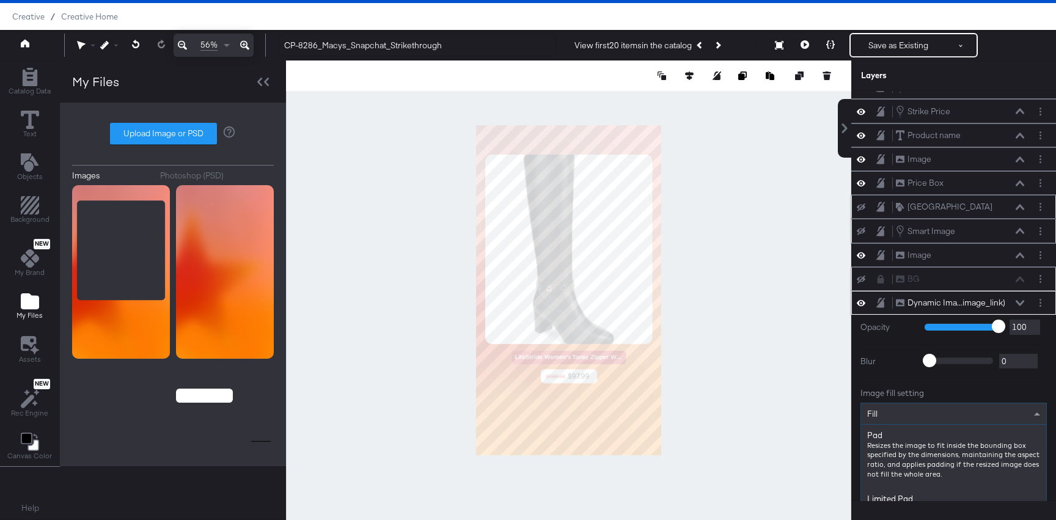
scroll to position [206, 0]
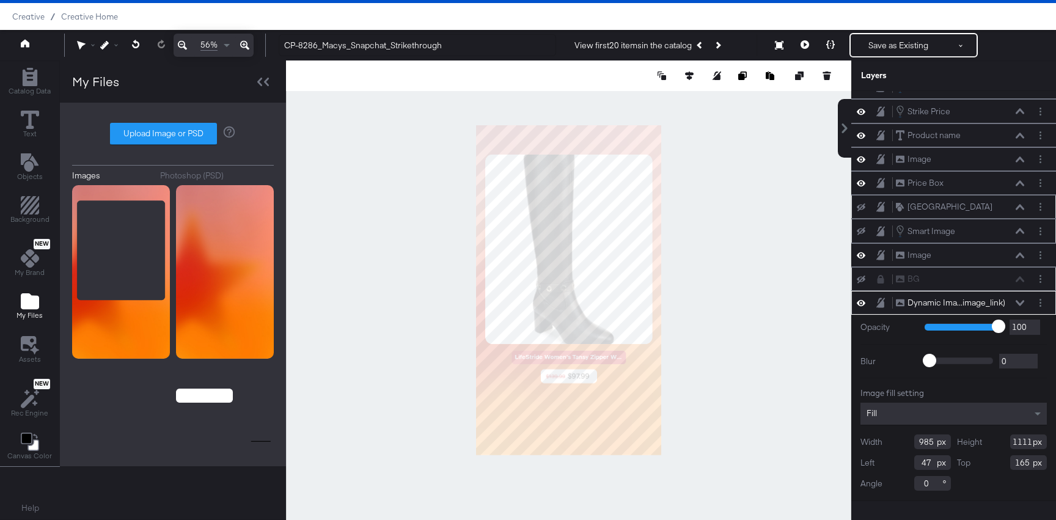
click at [963, 383] on div "Opacity 1 100 100 Blur 0 2000 0 Image fill setting Fill Width 985 Height 1111 L…" at bounding box center [953, 408] width 205 height 186
click at [1021, 300] on icon at bounding box center [1020, 303] width 9 height 6
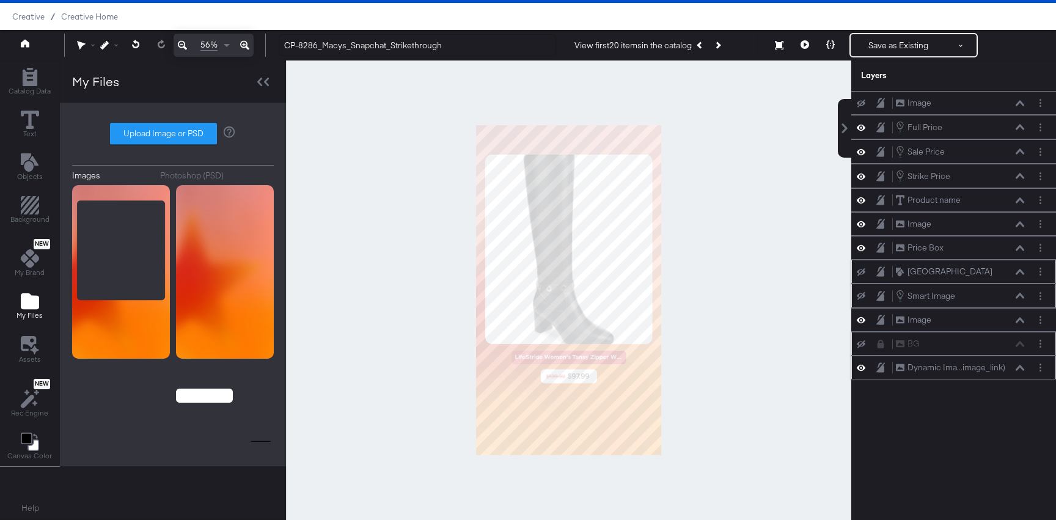
scroll to position [0, 0]
click at [804, 40] on button at bounding box center [805, 45] width 26 height 24
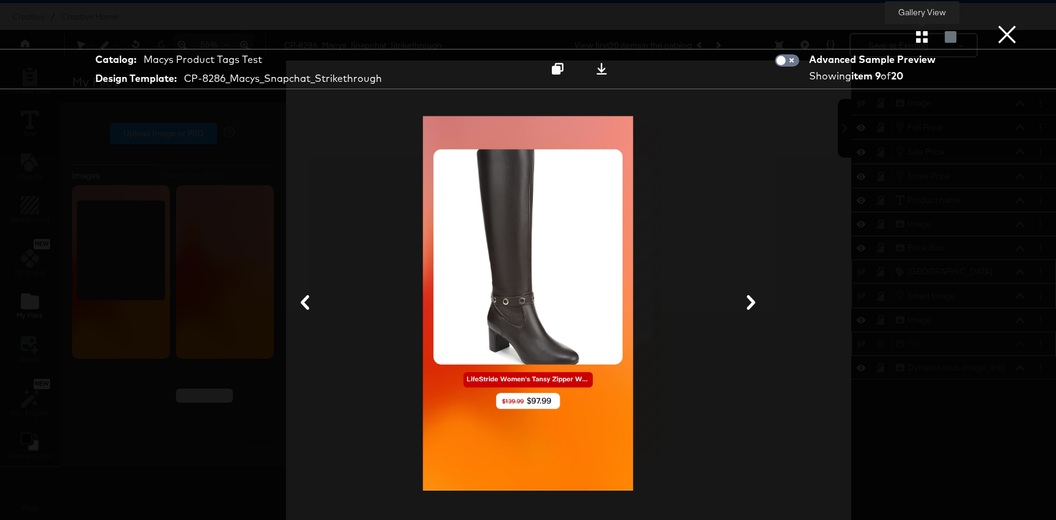
click at [919, 37] on icon "button" at bounding box center [922, 37] width 12 height 12
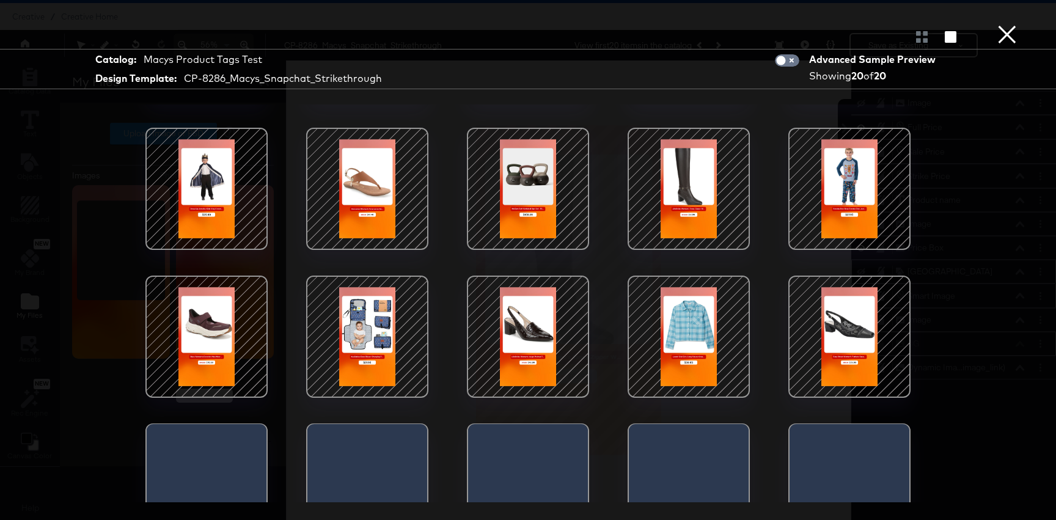
scroll to position [125, 0]
click at [201, 207] on div at bounding box center [207, 188] width 104 height 104
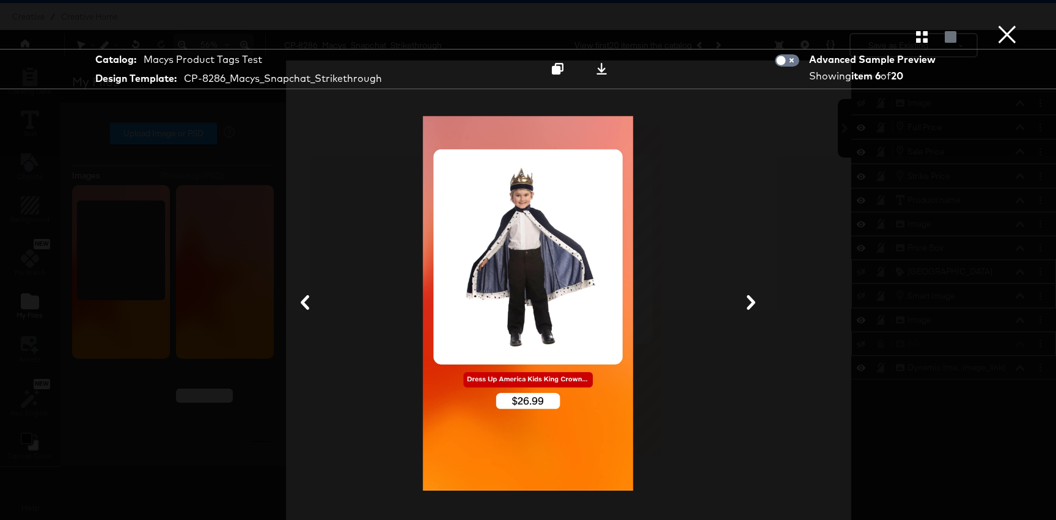
click at [1006, 24] on button "×" at bounding box center [1007, 12] width 24 height 24
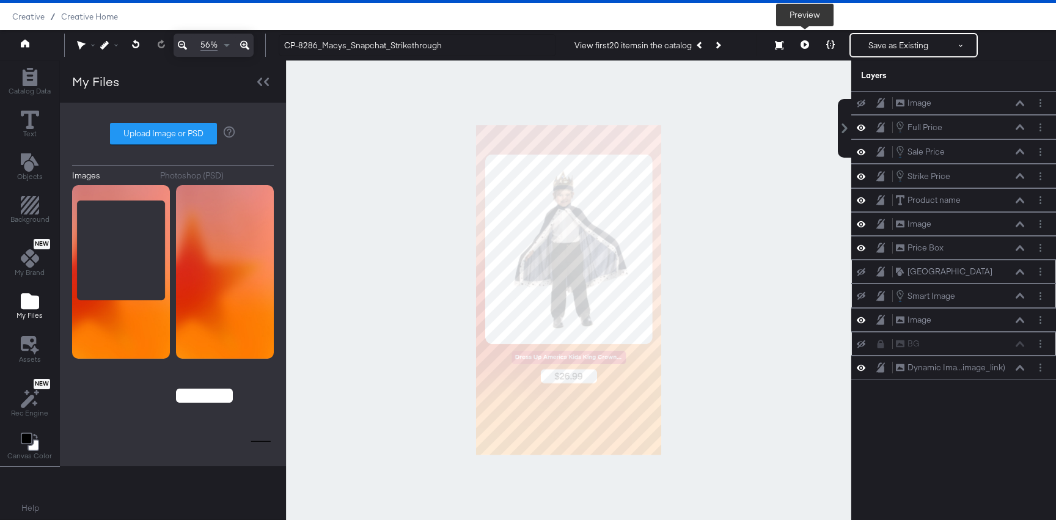
click at [807, 51] on button at bounding box center [805, 45] width 26 height 24
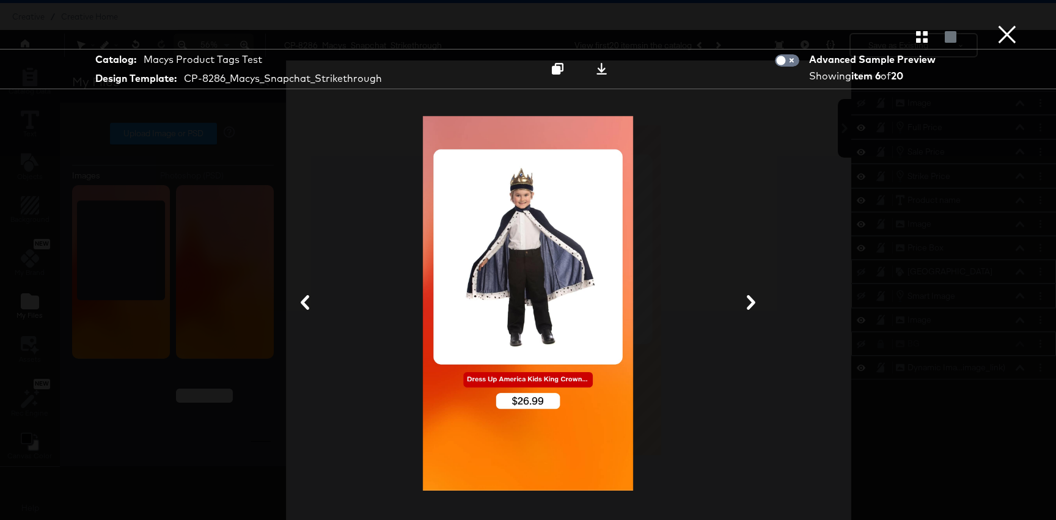
click at [920, 26] on div "Gallery View" at bounding box center [528, 36] width 1056 height 24
click at [919, 35] on icon "button" at bounding box center [922, 37] width 12 height 12
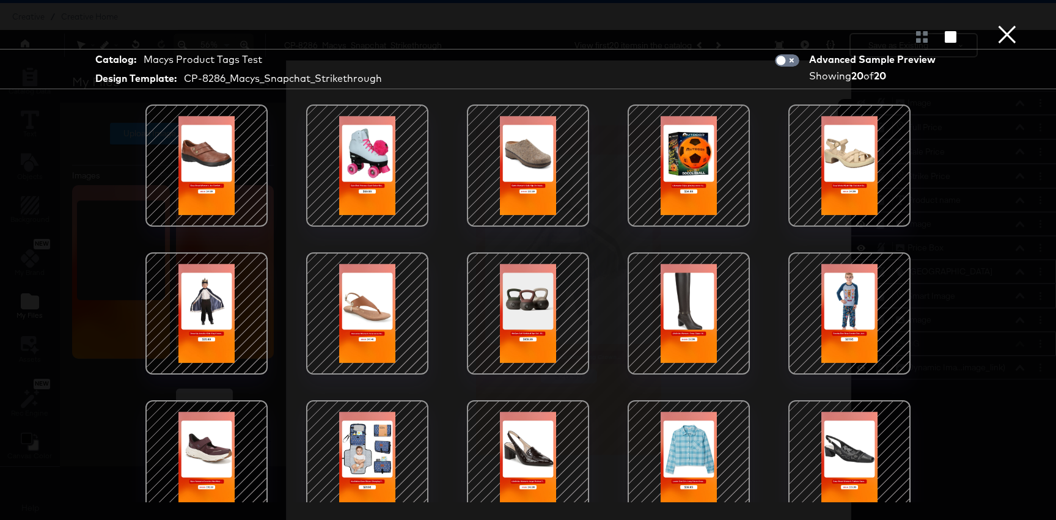
scroll to position [168, 0]
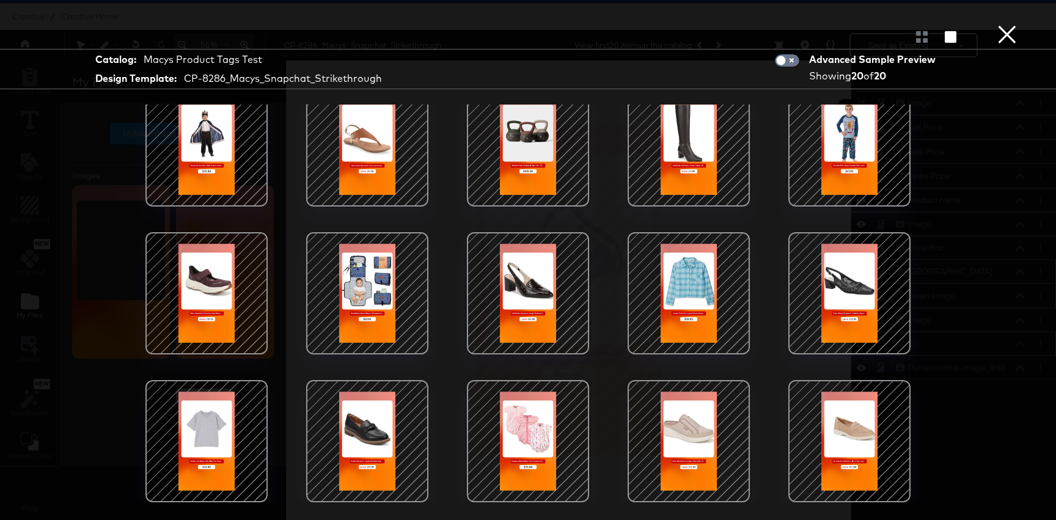
click at [701, 332] on div at bounding box center [689, 293] width 104 height 104
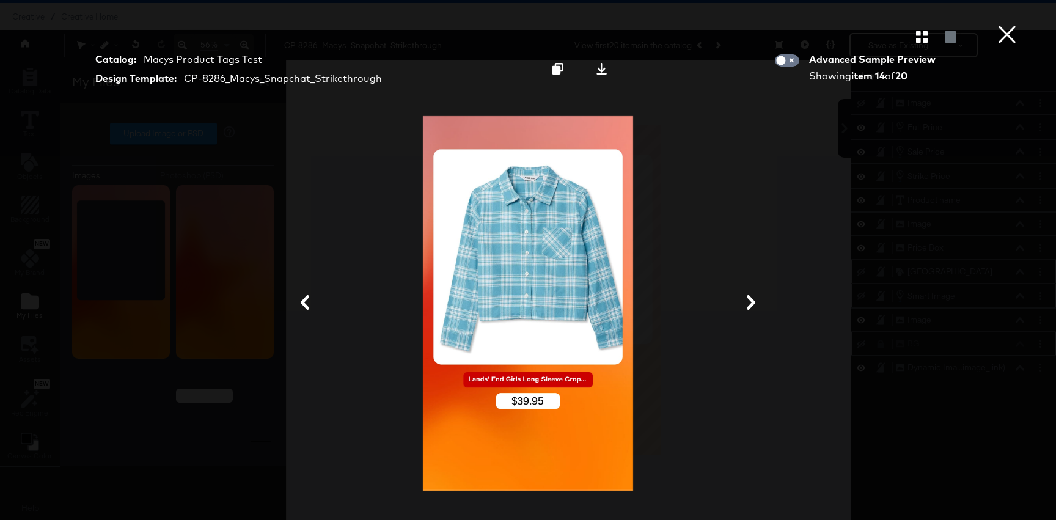
click at [1006, 24] on button "×" at bounding box center [1007, 12] width 24 height 24
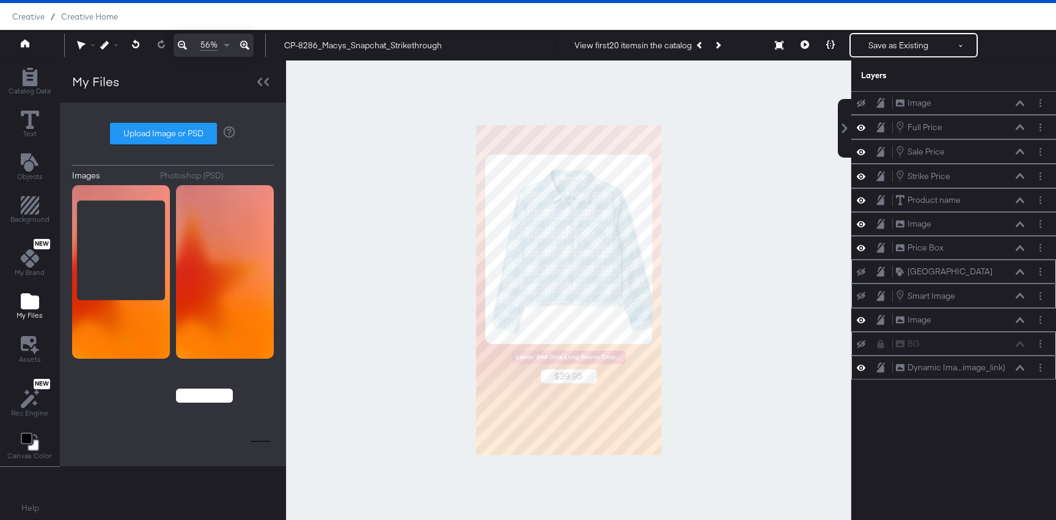
click at [1021, 366] on icon at bounding box center [1020, 367] width 9 height 5
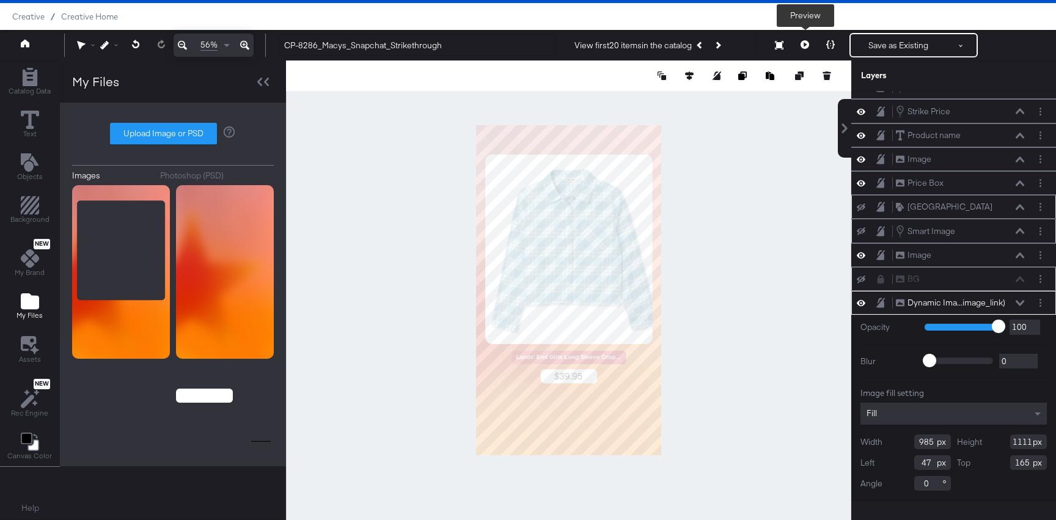
click at [810, 43] on button at bounding box center [805, 45] width 26 height 24
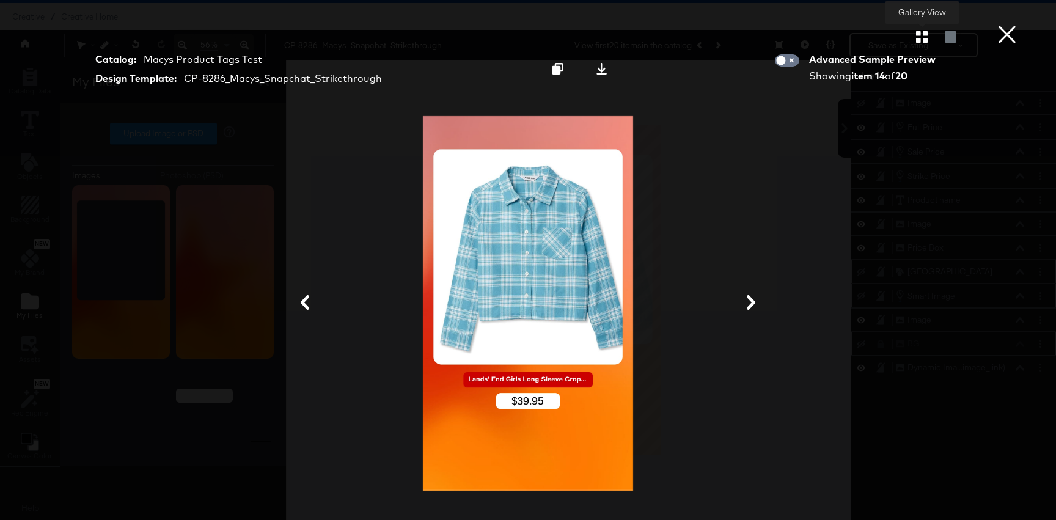
click at [922, 32] on icon "button" at bounding box center [922, 37] width 12 height 12
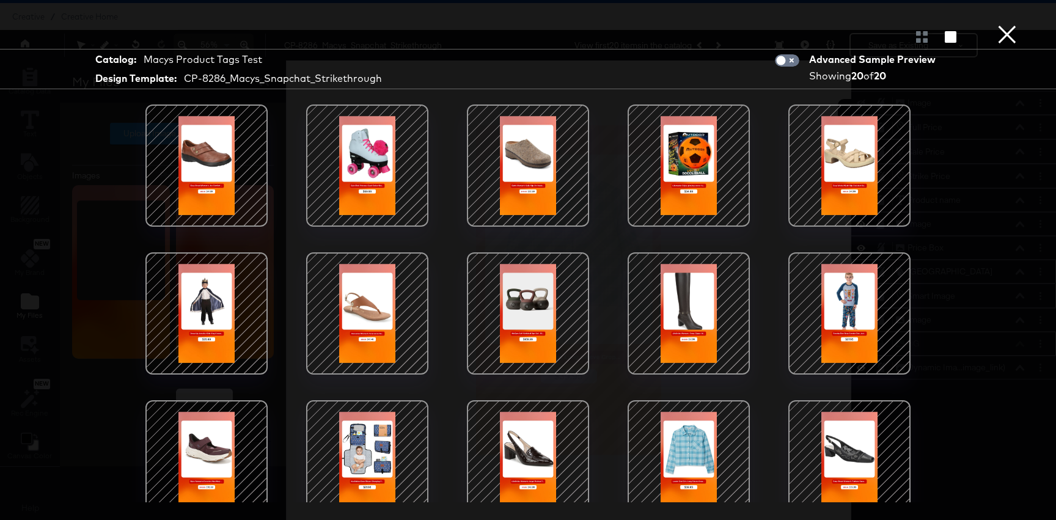
scroll to position [168, 0]
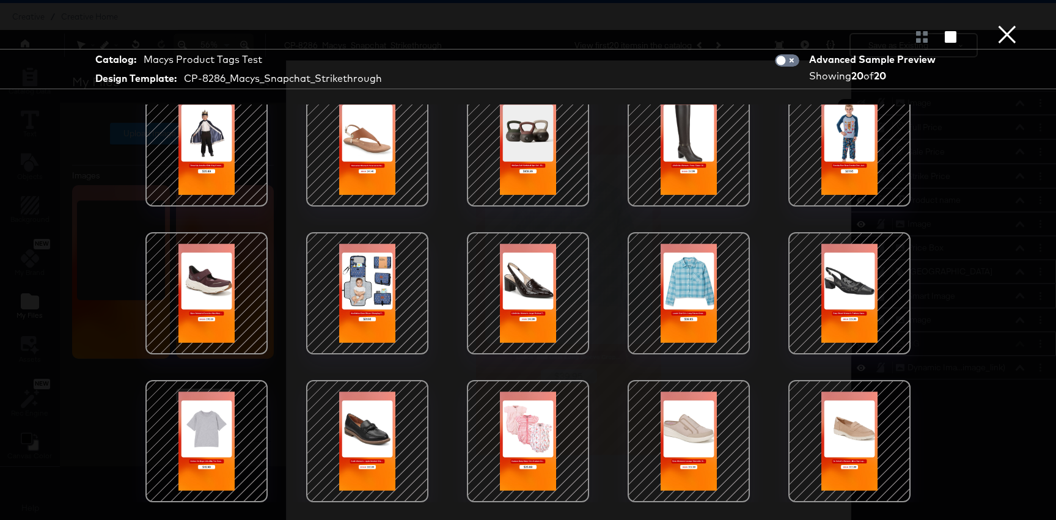
click at [527, 430] on div at bounding box center [528, 441] width 104 height 104
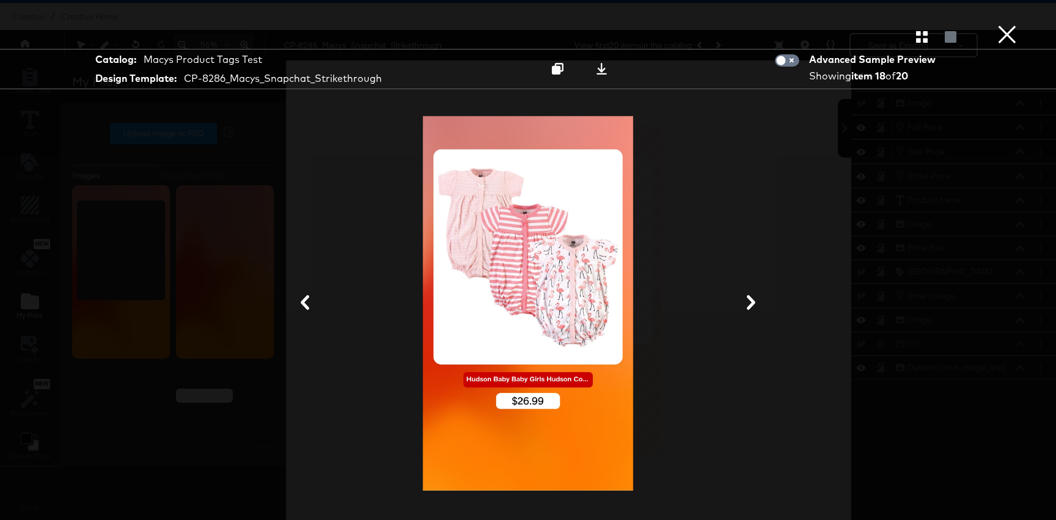
scroll to position [31, 0]
click at [988, 42] on div "Gallery View" at bounding box center [528, 36] width 1056 height 24
click at [989, 41] on div "Gallery View" at bounding box center [528, 36] width 1056 height 24
click at [602, 71] on icon at bounding box center [601, 69] width 10 height 12
click at [1014, 24] on button "×" at bounding box center [1007, 12] width 24 height 24
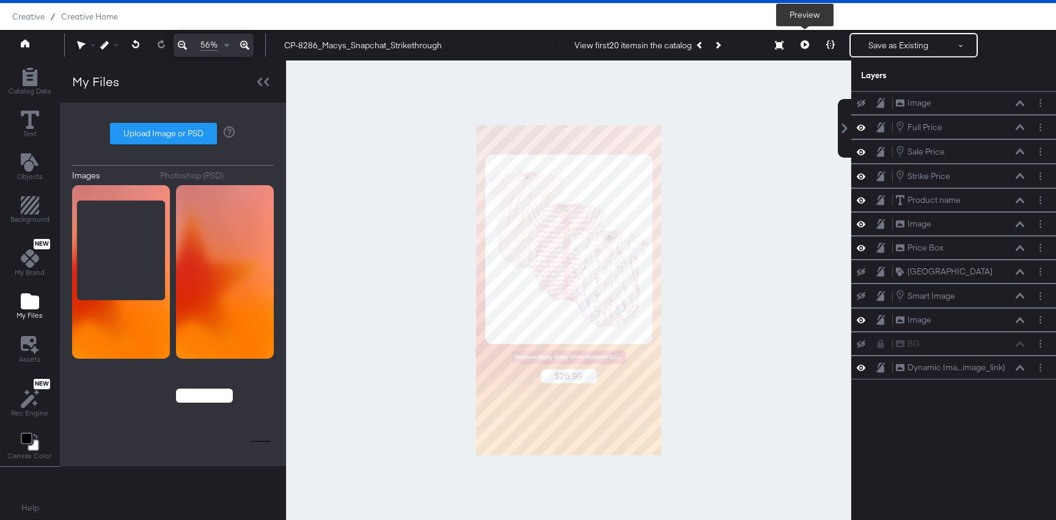
click at [807, 52] on button at bounding box center [805, 45] width 26 height 24
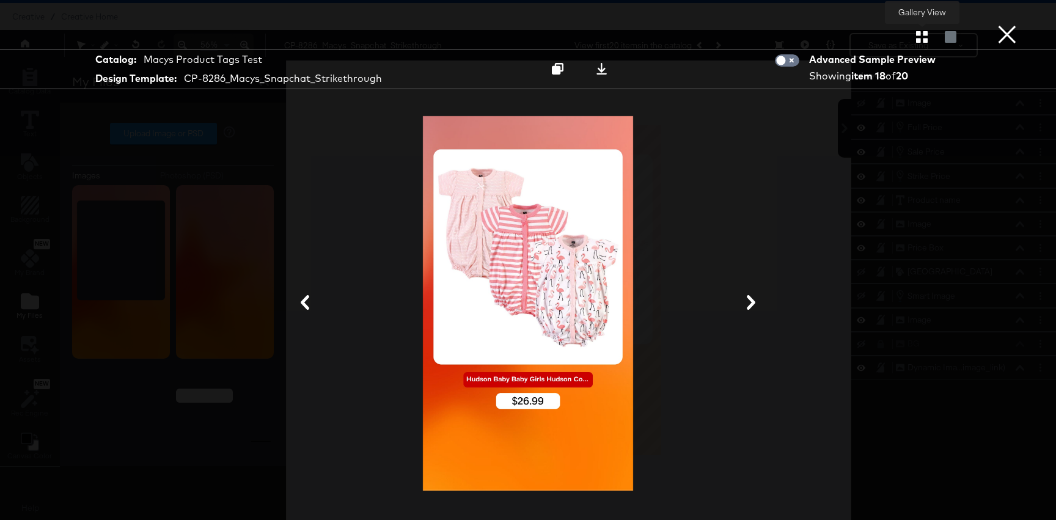
click at [930, 40] on button "button" at bounding box center [921, 37] width 21 height 12
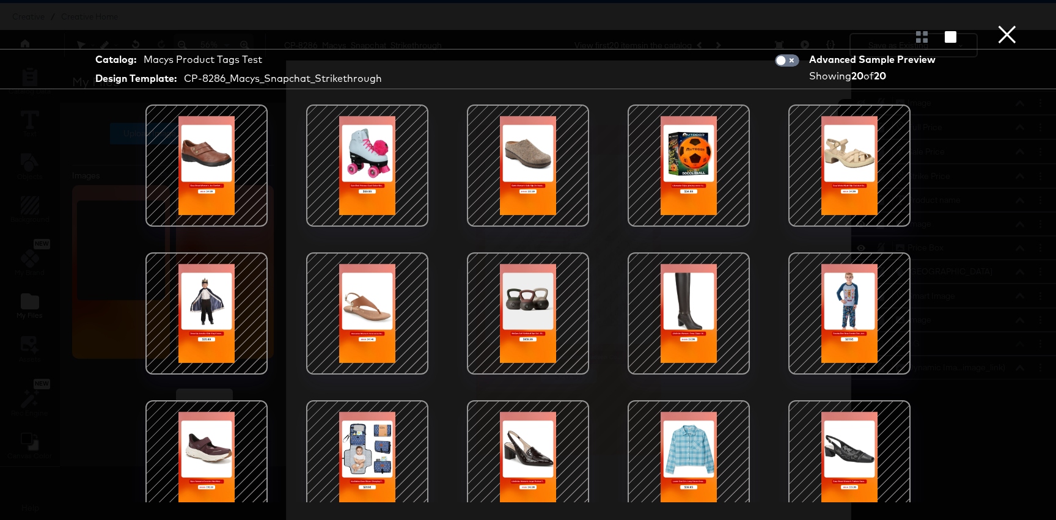
click at [397, 336] on div at bounding box center [367, 314] width 104 height 104
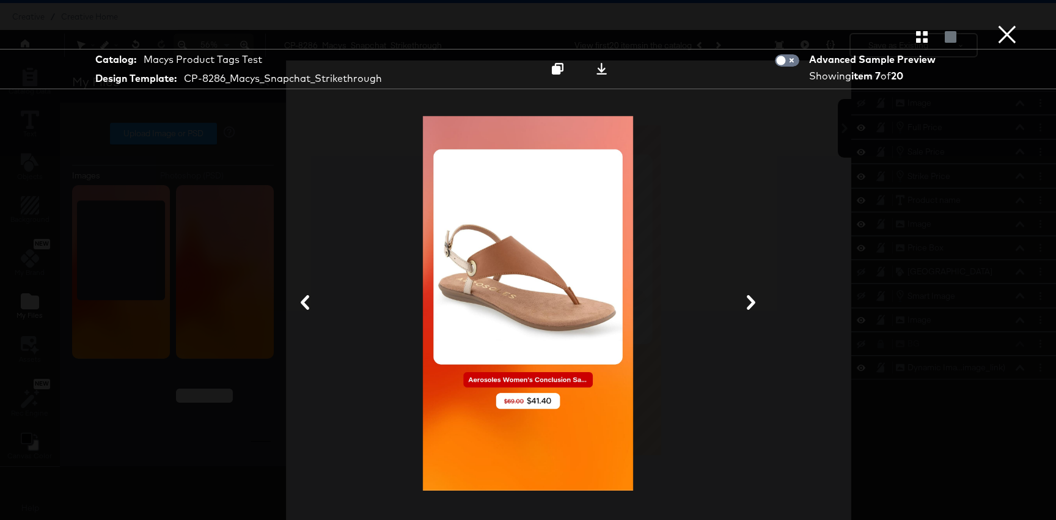
click at [722, 105] on div at bounding box center [528, 303] width 917 height 398
click at [601, 70] on icon at bounding box center [601, 69] width 10 height 12
click at [1005, 24] on button "×" at bounding box center [1007, 12] width 24 height 24
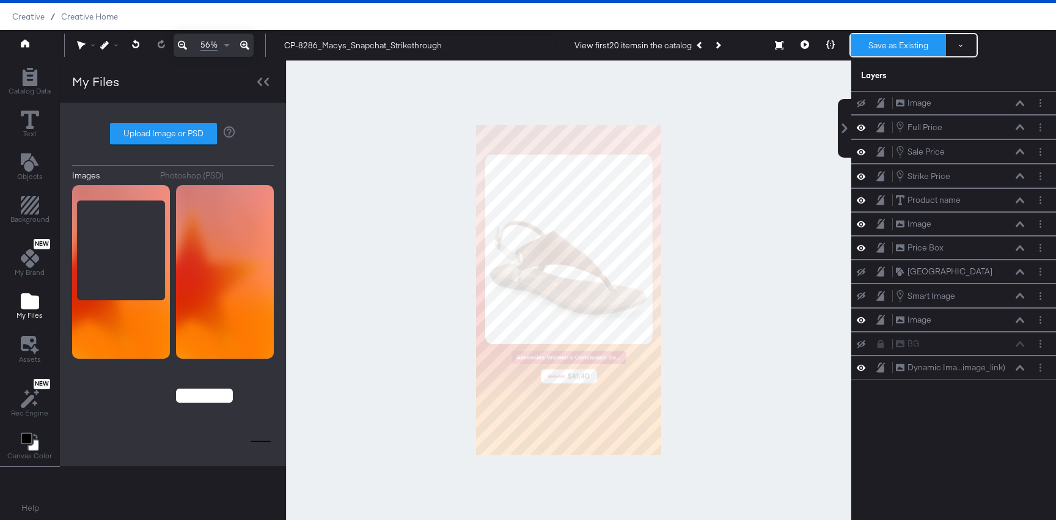
click at [897, 49] on button "Save as Existing" at bounding box center [898, 45] width 95 height 22
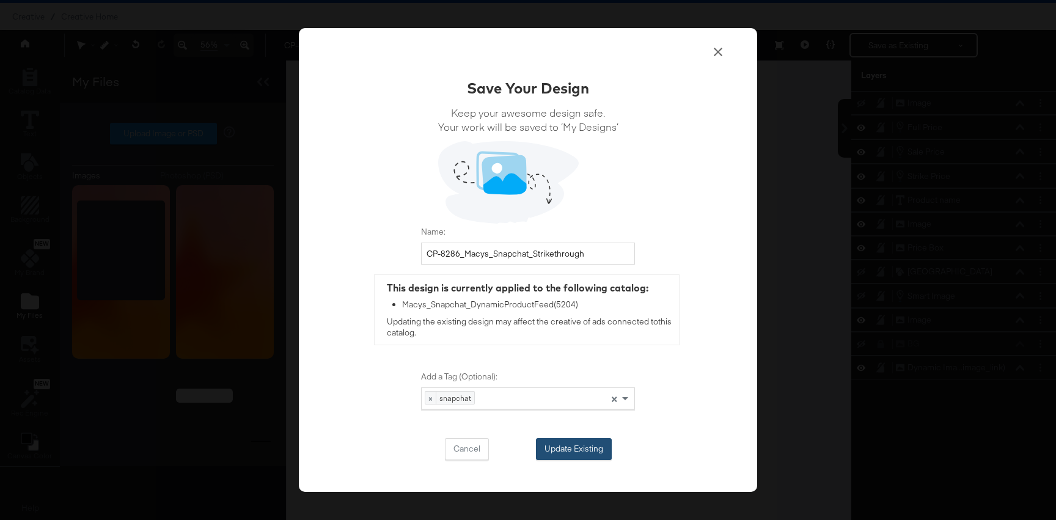
click at [575, 443] on button "Update Existing" at bounding box center [574, 449] width 76 height 22
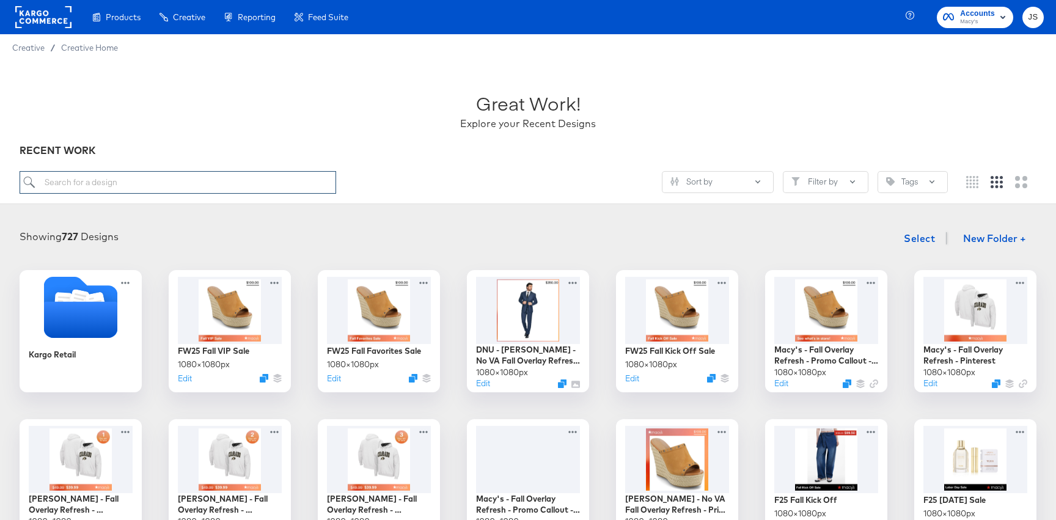
click at [248, 185] on input "search" at bounding box center [178, 182] width 317 height 23
paste input "CP-8286_Macys_Snapchat_Strikethrough"
type input "CP-8286_Macys_Snapchat_Strikethrough"
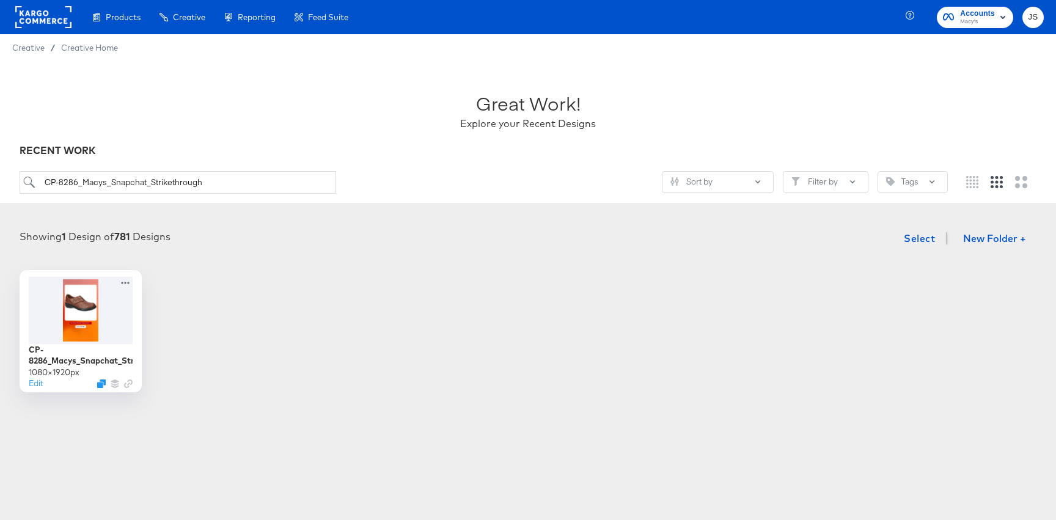
click at [148, 295] on div "CP-8286_Macys_Snapchat_Strikethrough 1080 × 1920 px Edit" at bounding box center [528, 331] width 1032 height 122
click at [123, 298] on div at bounding box center [80, 309] width 109 height 70
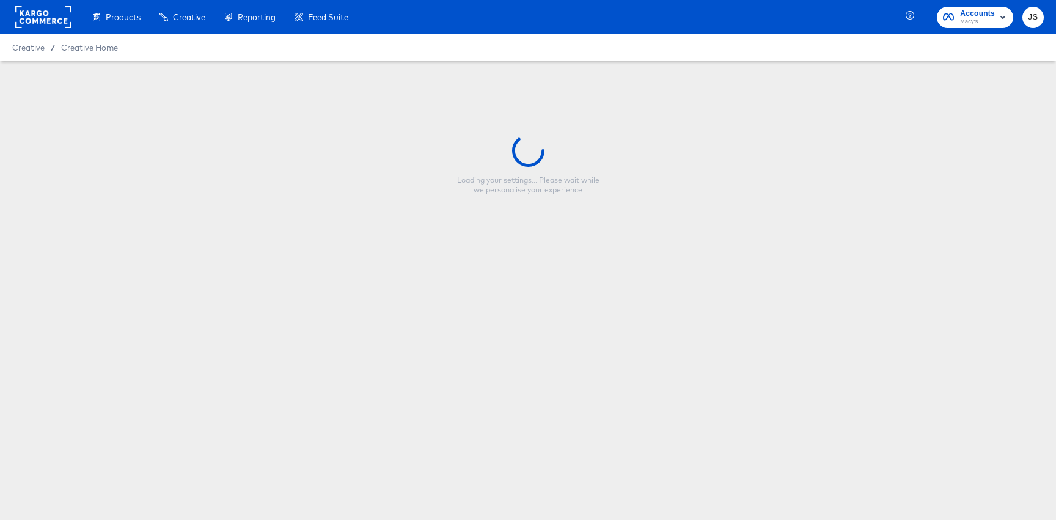
type input "CP-8286_Macys_Snapchat_Strikethrough"
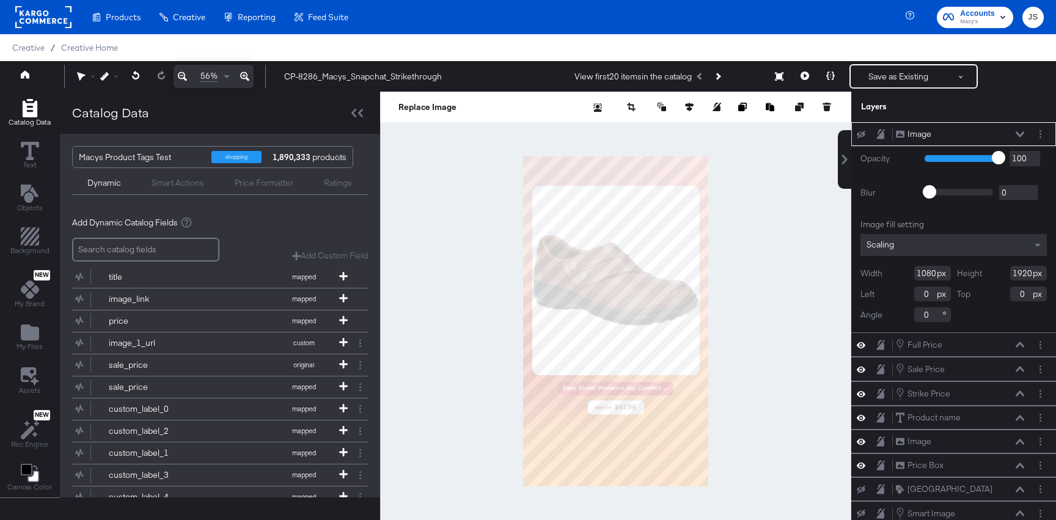
click at [808, 215] on div at bounding box center [615, 322] width 471 height 460
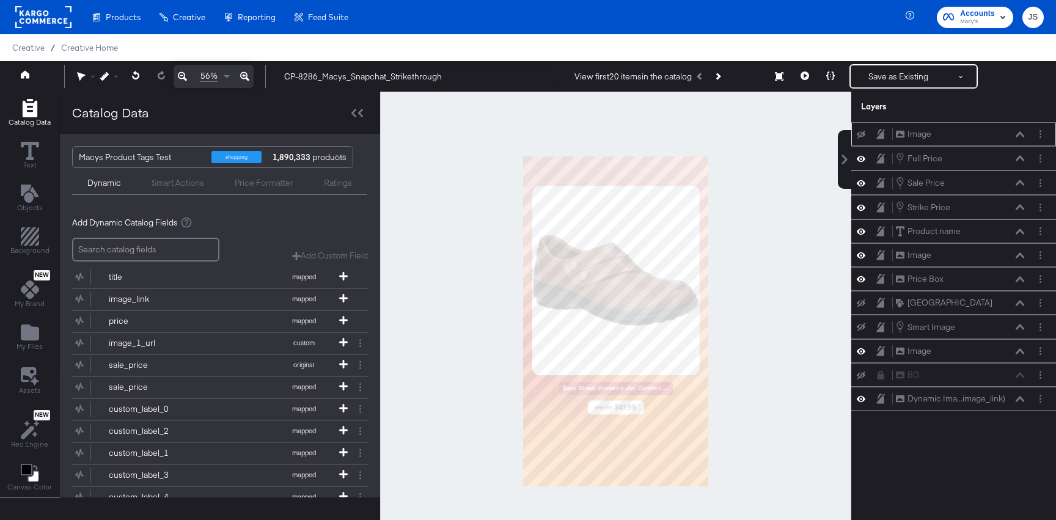
click at [862, 135] on icon at bounding box center [861, 135] width 9 height 8
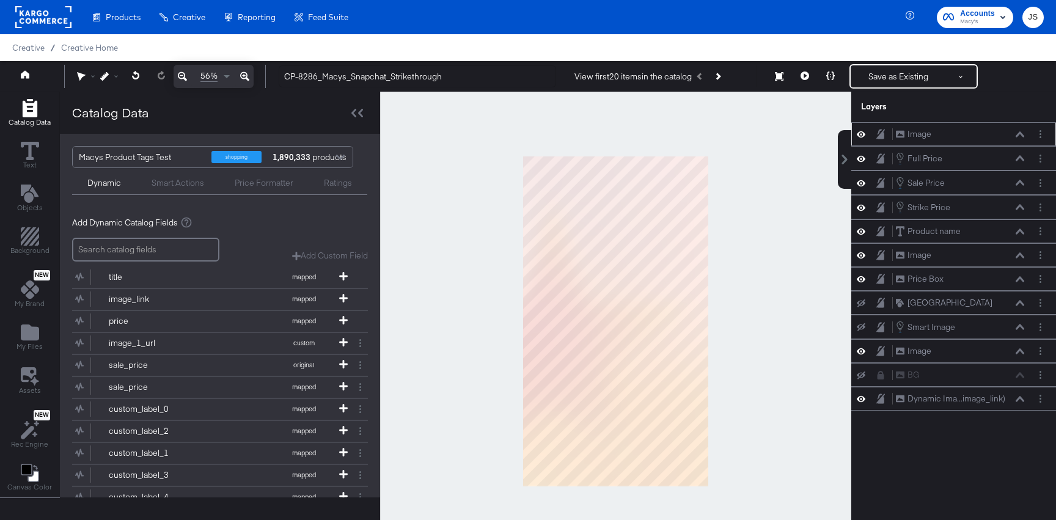
click at [862, 135] on icon at bounding box center [861, 134] width 9 height 6
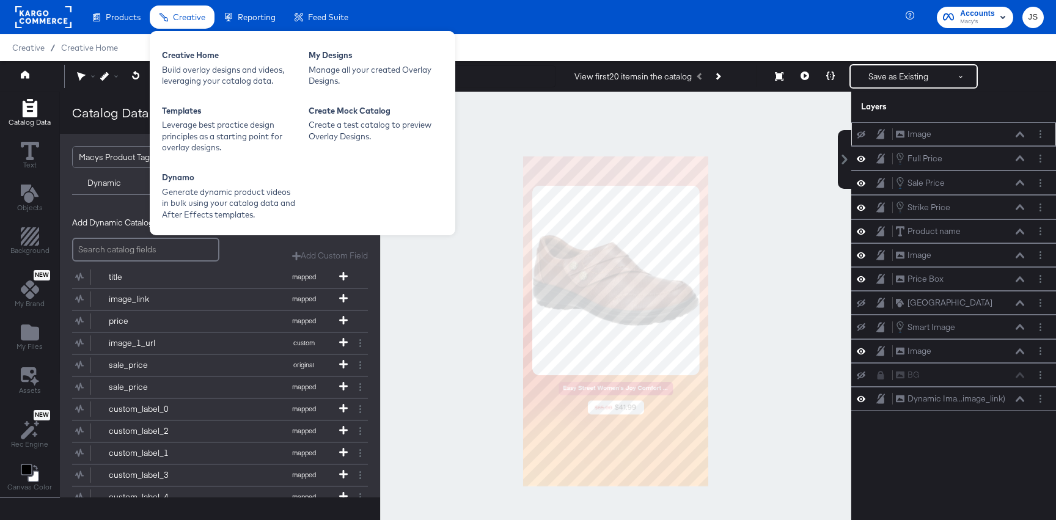
click at [210, 35] on div "Creative Home Build overlay designs and videos, leveraging your catalog data. M…" at bounding box center [303, 133] width 306 height 204
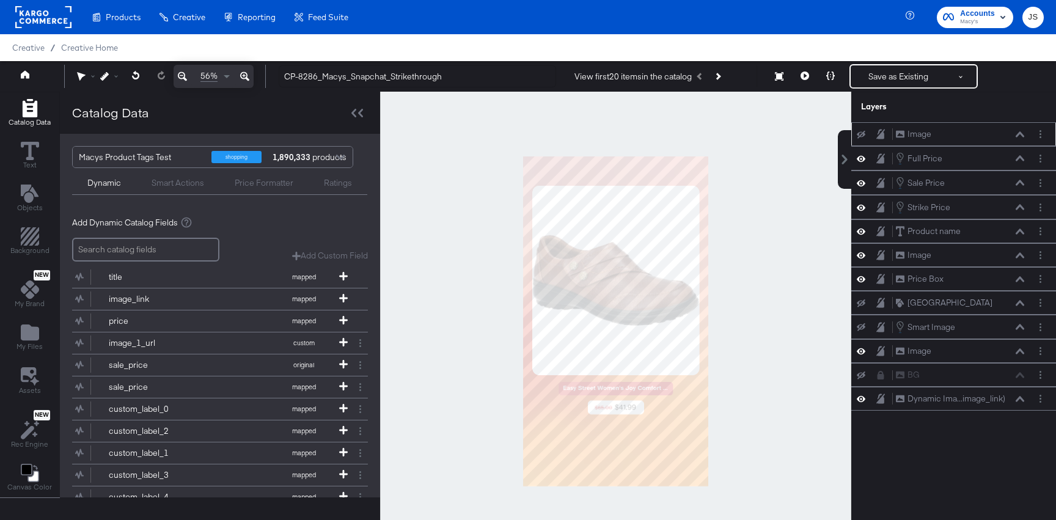
click at [610, 127] on div at bounding box center [615, 322] width 471 height 460
click at [865, 401] on icon at bounding box center [861, 399] width 9 height 10
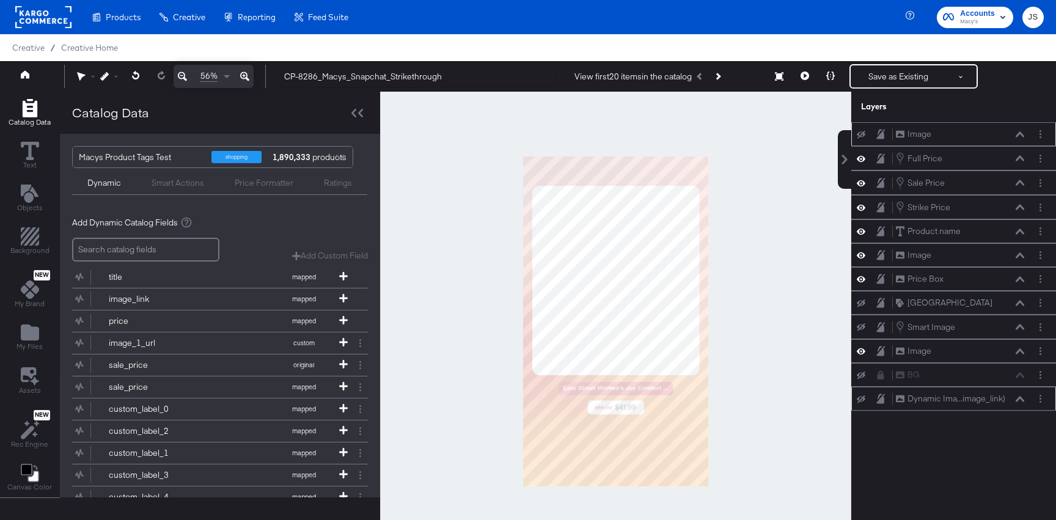
click at [865, 401] on icon at bounding box center [861, 399] width 9 height 8
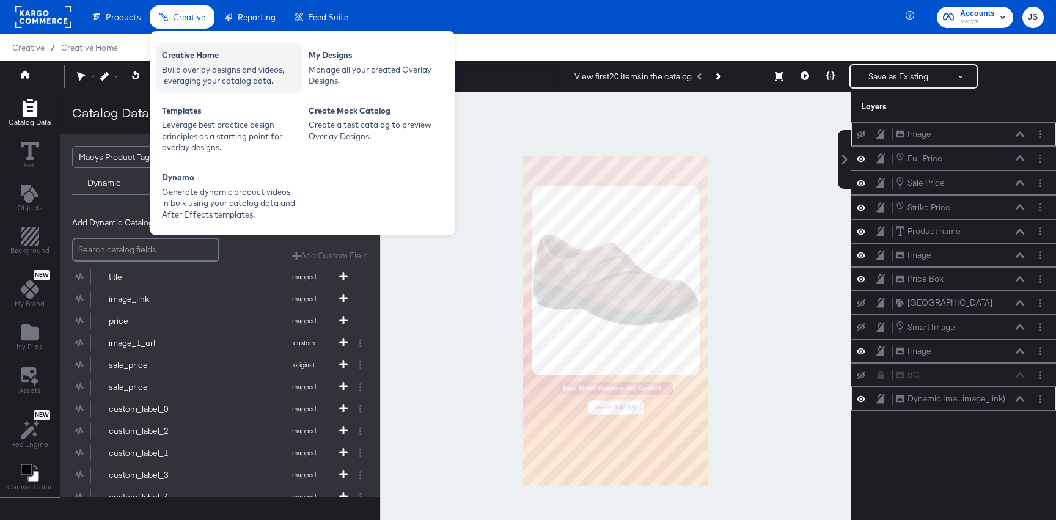
click at [205, 71] on div "Build overlay designs and videos, leveraging your catalog data." at bounding box center [229, 75] width 134 height 23
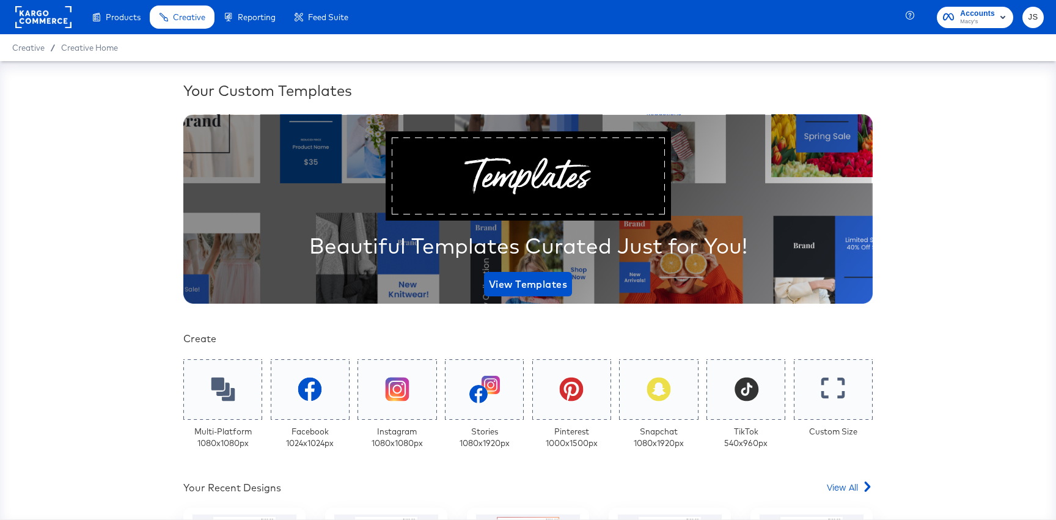
click at [961, 21] on span "Accounts Macy's" at bounding box center [975, 17] width 64 height 20
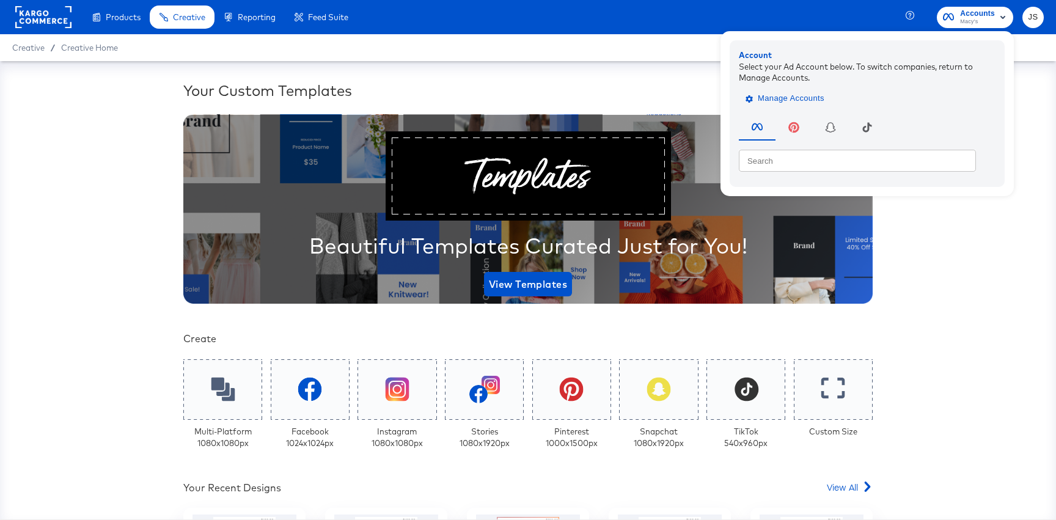
click at [801, 104] on span "Manage Accounts" at bounding box center [786, 99] width 76 height 14
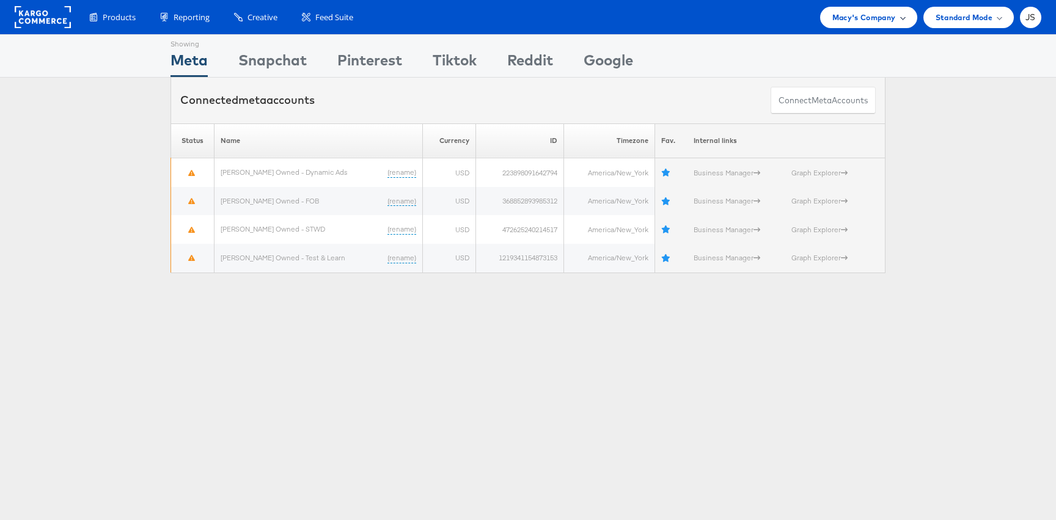
click at [846, 24] on div "Macy's Company" at bounding box center [868, 17] width 97 height 21
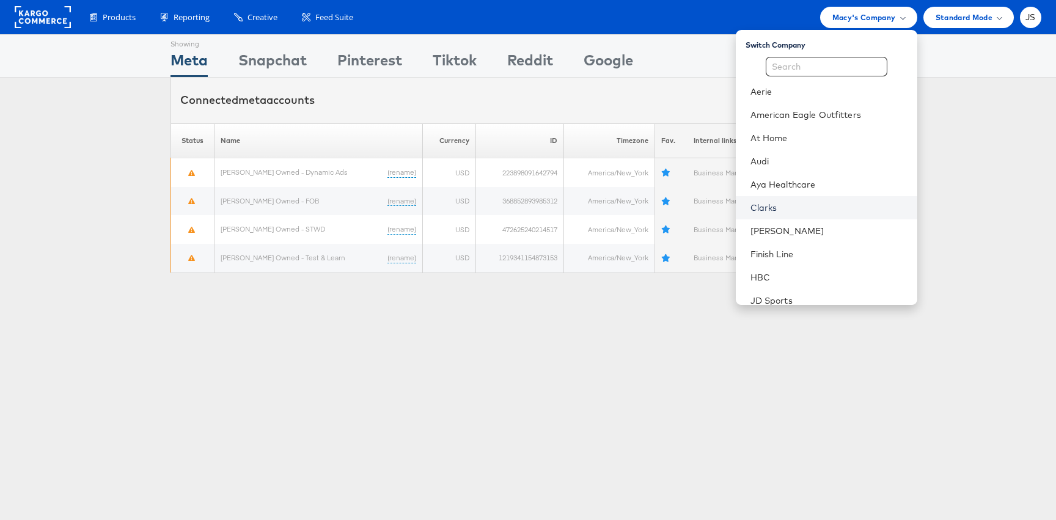
click at [796, 210] on link "Clarks" at bounding box center [828, 208] width 157 height 12
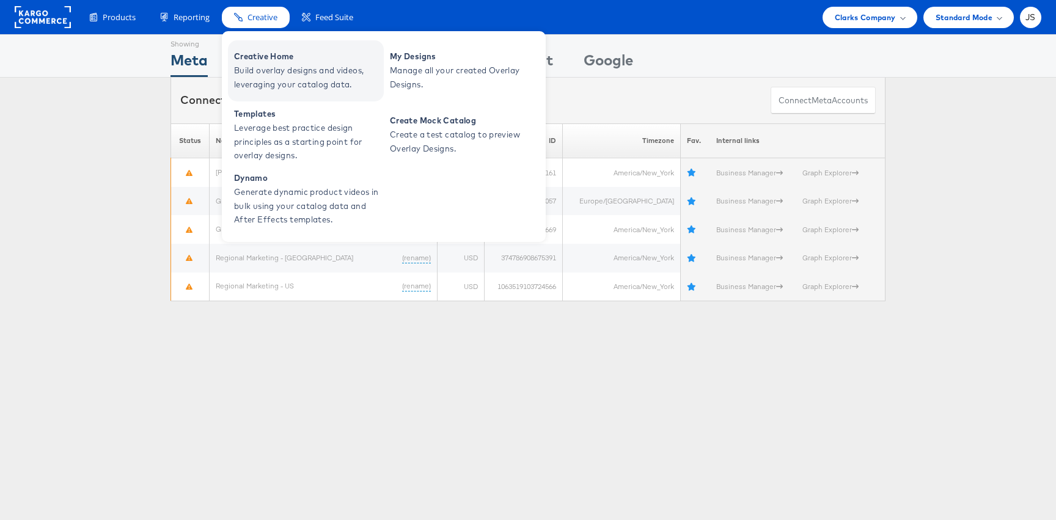
click at [262, 67] on span "Build overlay designs and videos, leveraging your catalog data." at bounding box center [307, 78] width 147 height 28
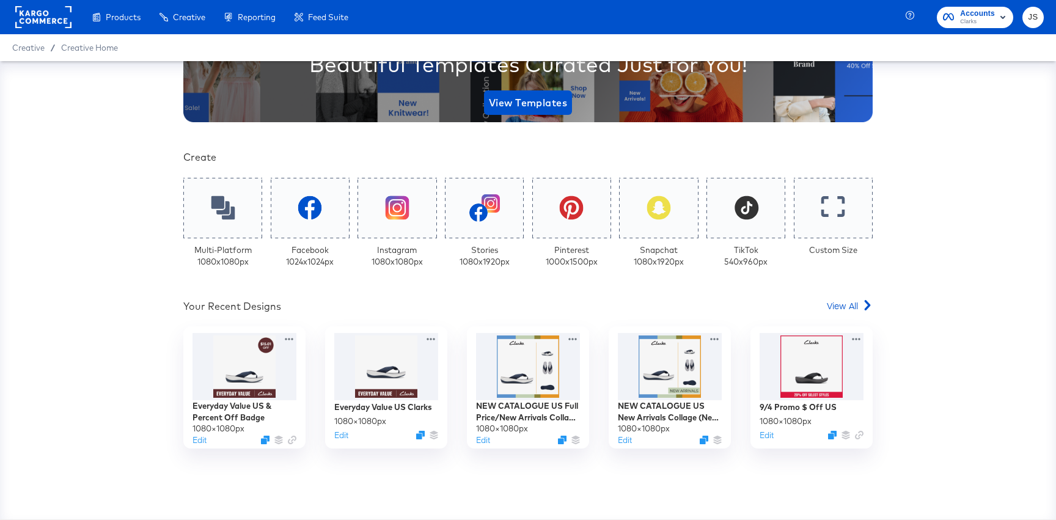
scroll to position [213, 0]
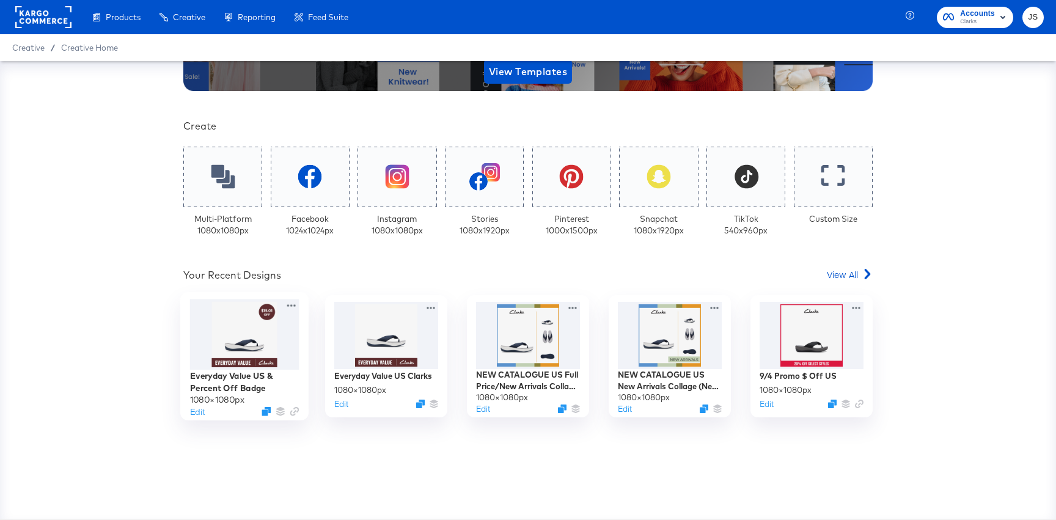
click at [234, 335] on div at bounding box center [244, 334] width 109 height 70
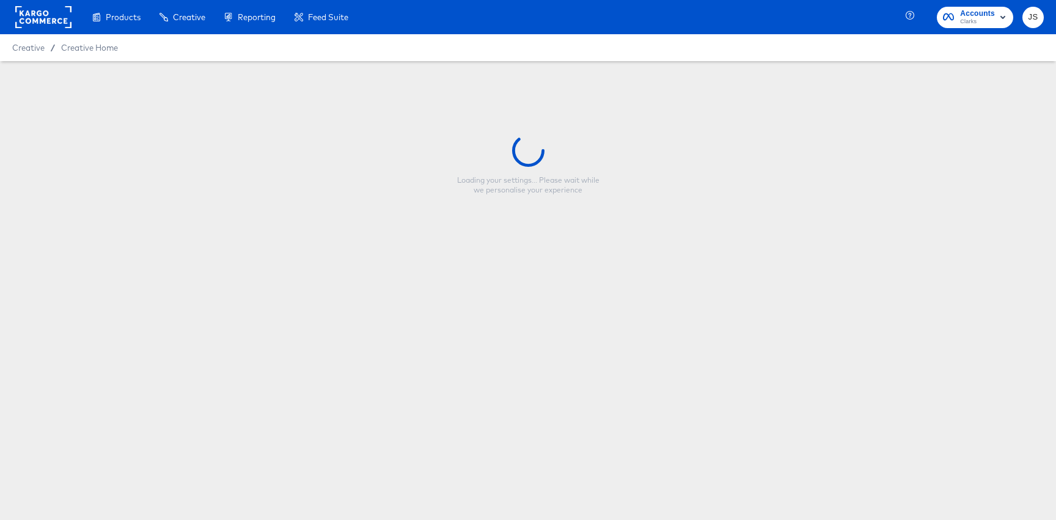
type input "Everyday Value US & Percent Off Badge"
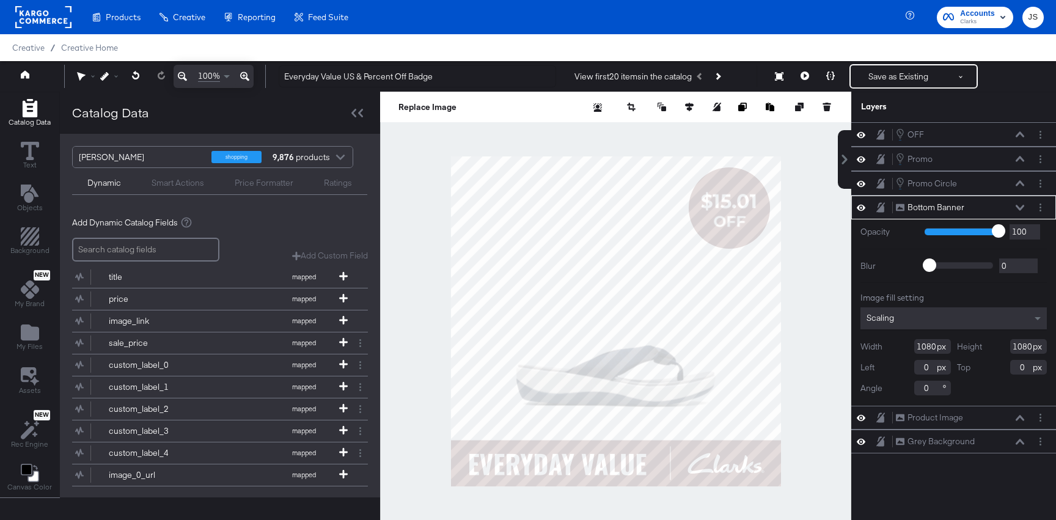
click at [1016, 211] on div "Bottom Banner Bottom Banner" at bounding box center [960, 207] width 130 height 13
click at [1020, 209] on icon at bounding box center [1020, 207] width 9 height 5
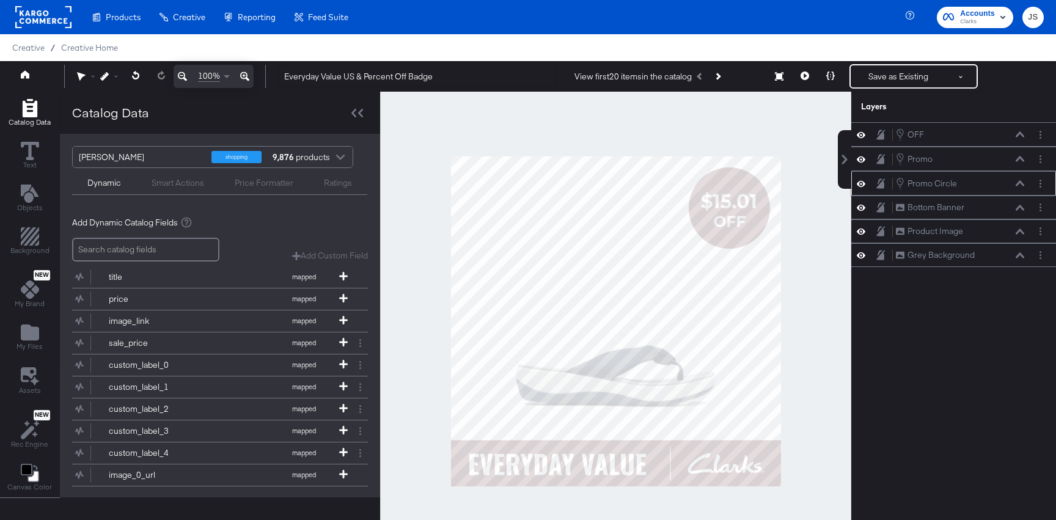
click at [862, 183] on icon at bounding box center [861, 183] width 9 height 10
click at [862, 183] on icon at bounding box center [861, 184] width 9 height 8
click at [1048, 186] on div at bounding box center [1042, 183] width 17 height 13
click at [1042, 175] on div "Promo Circle Promo Circle" at bounding box center [953, 183] width 205 height 24
click at [1042, 182] on button "Layer Options" at bounding box center [1040, 183] width 13 height 13
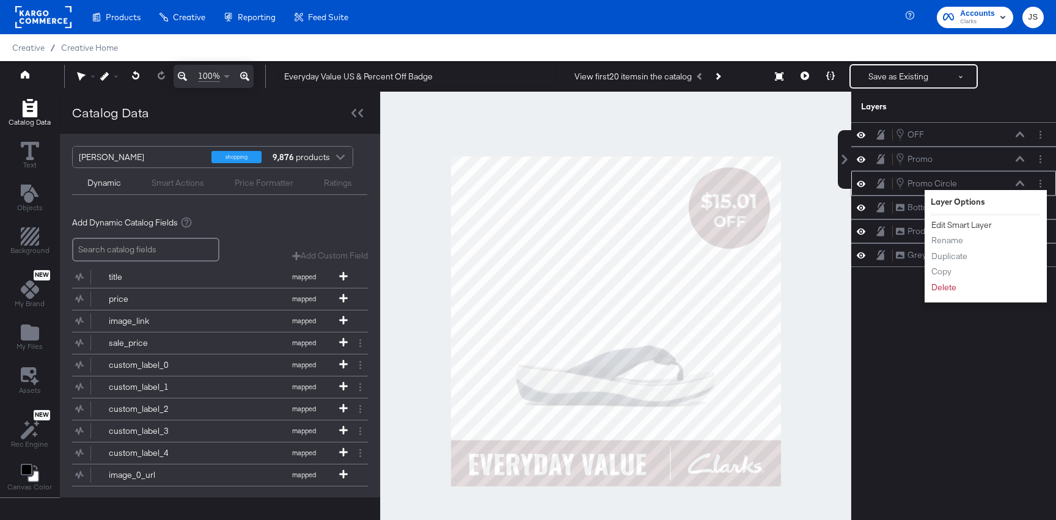
click at [979, 228] on button "Edit Smart Layer" at bounding box center [962, 225] width 62 height 13
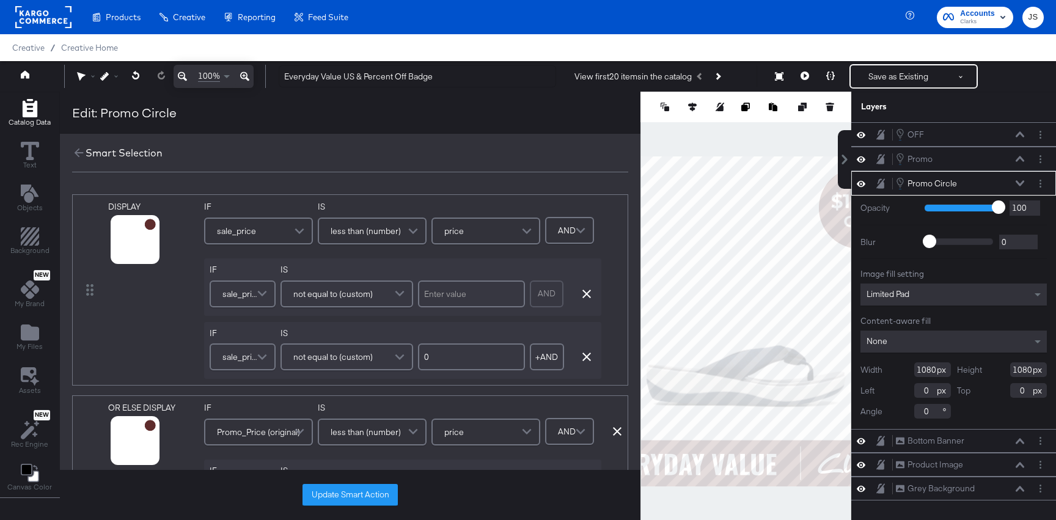
click at [86, 153] on div "Smart Selection" at bounding box center [124, 153] width 77 height 14
click at [78, 152] on icon at bounding box center [78, 152] width 13 height 13
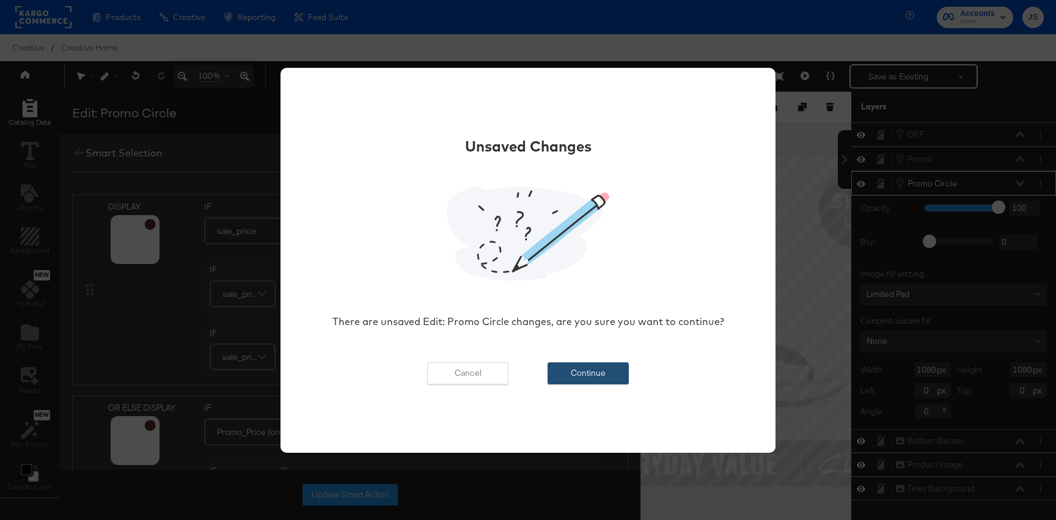
click at [585, 379] on button "Continue" at bounding box center [588, 373] width 81 height 22
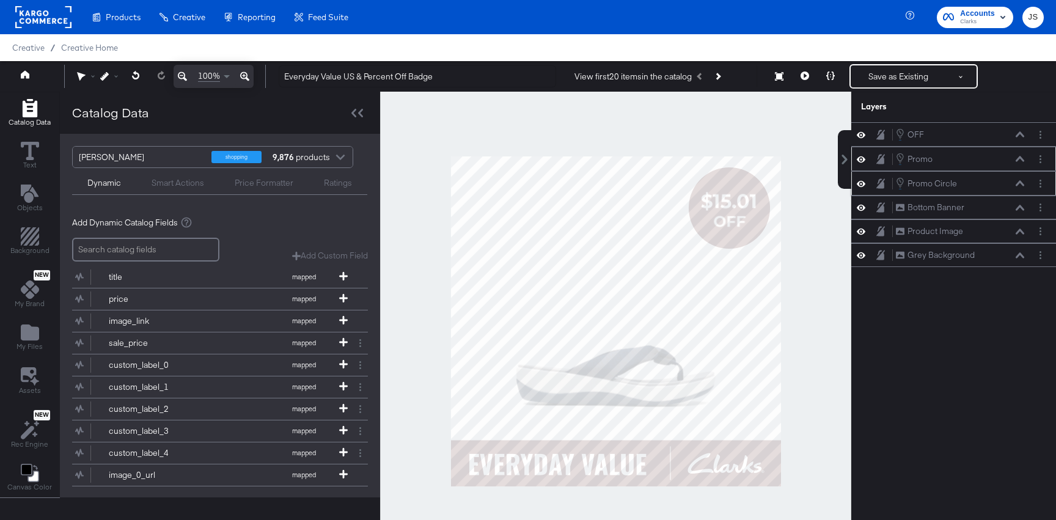
click at [859, 159] on icon at bounding box center [861, 159] width 9 height 6
click at [859, 159] on icon at bounding box center [861, 159] width 9 height 8
click at [1038, 163] on button "Layer Options" at bounding box center [1040, 159] width 13 height 13
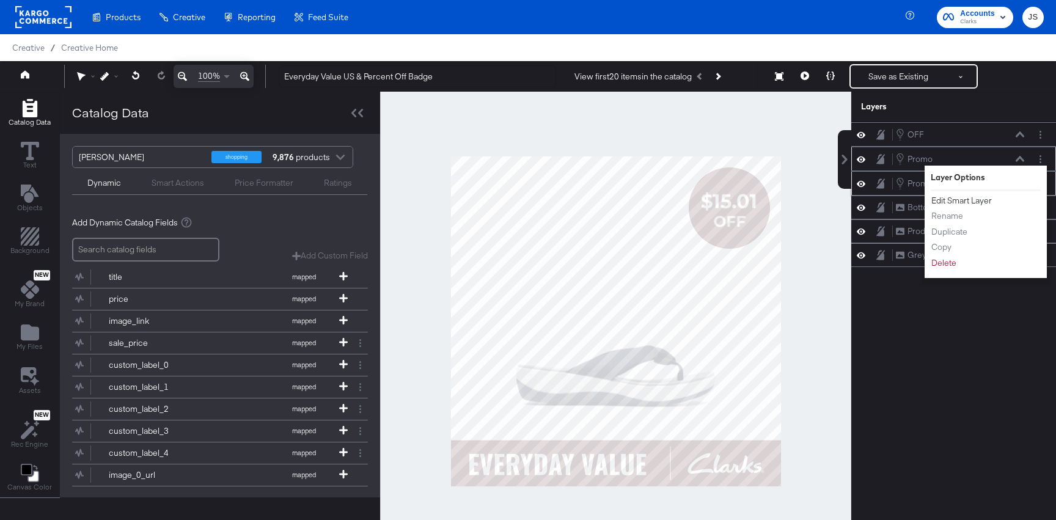
click at [956, 201] on button "Edit Smart Layer" at bounding box center [962, 200] width 62 height 13
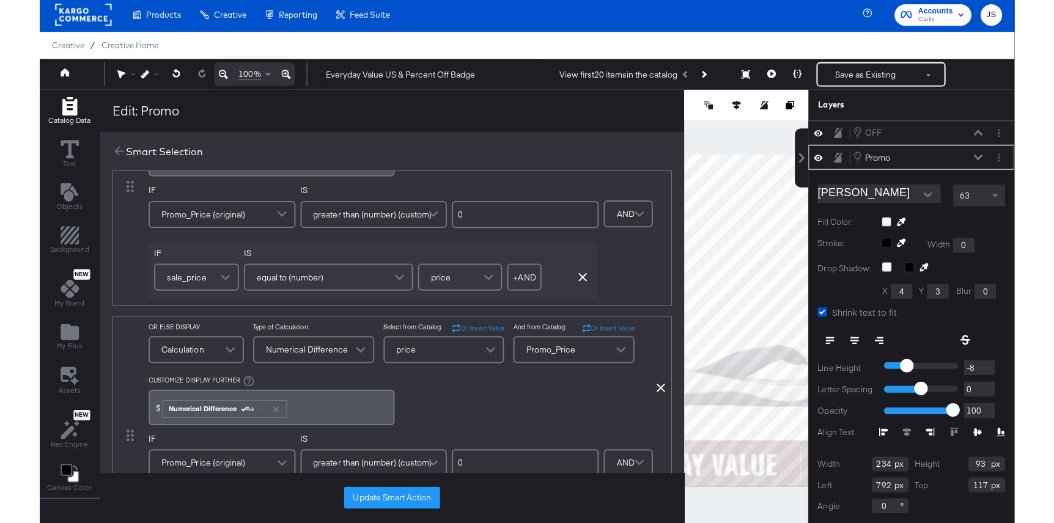
scroll to position [78, 0]
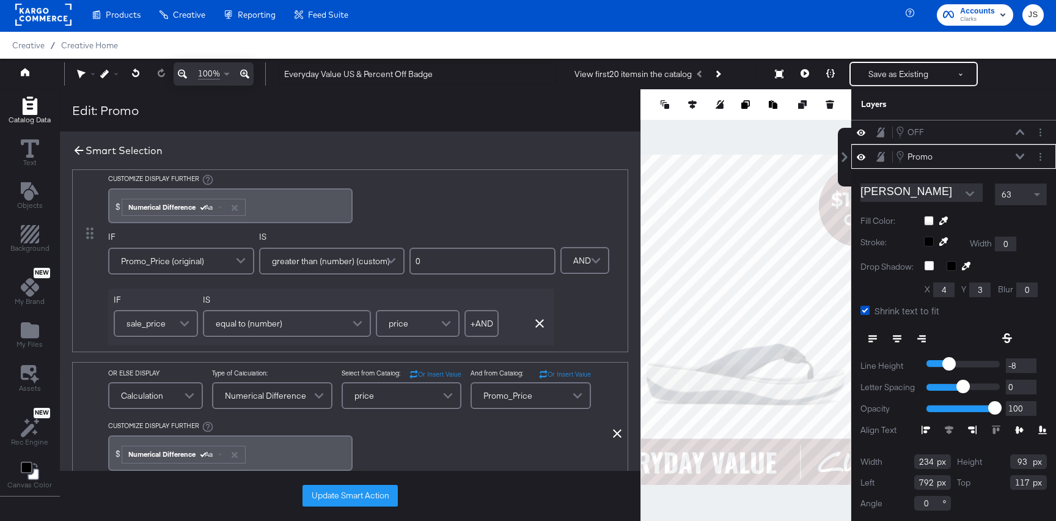
click at [78, 145] on icon at bounding box center [78, 150] width 13 height 13
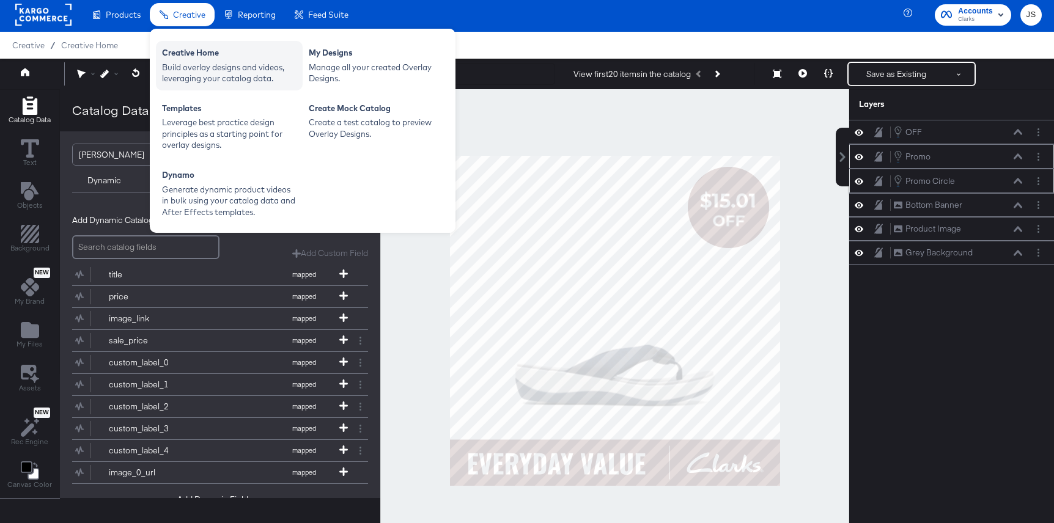
click at [200, 76] on div "Build overlay designs and videos, leveraging your catalog data." at bounding box center [229, 73] width 134 height 23
